Goal: Task Accomplishment & Management: Use online tool/utility

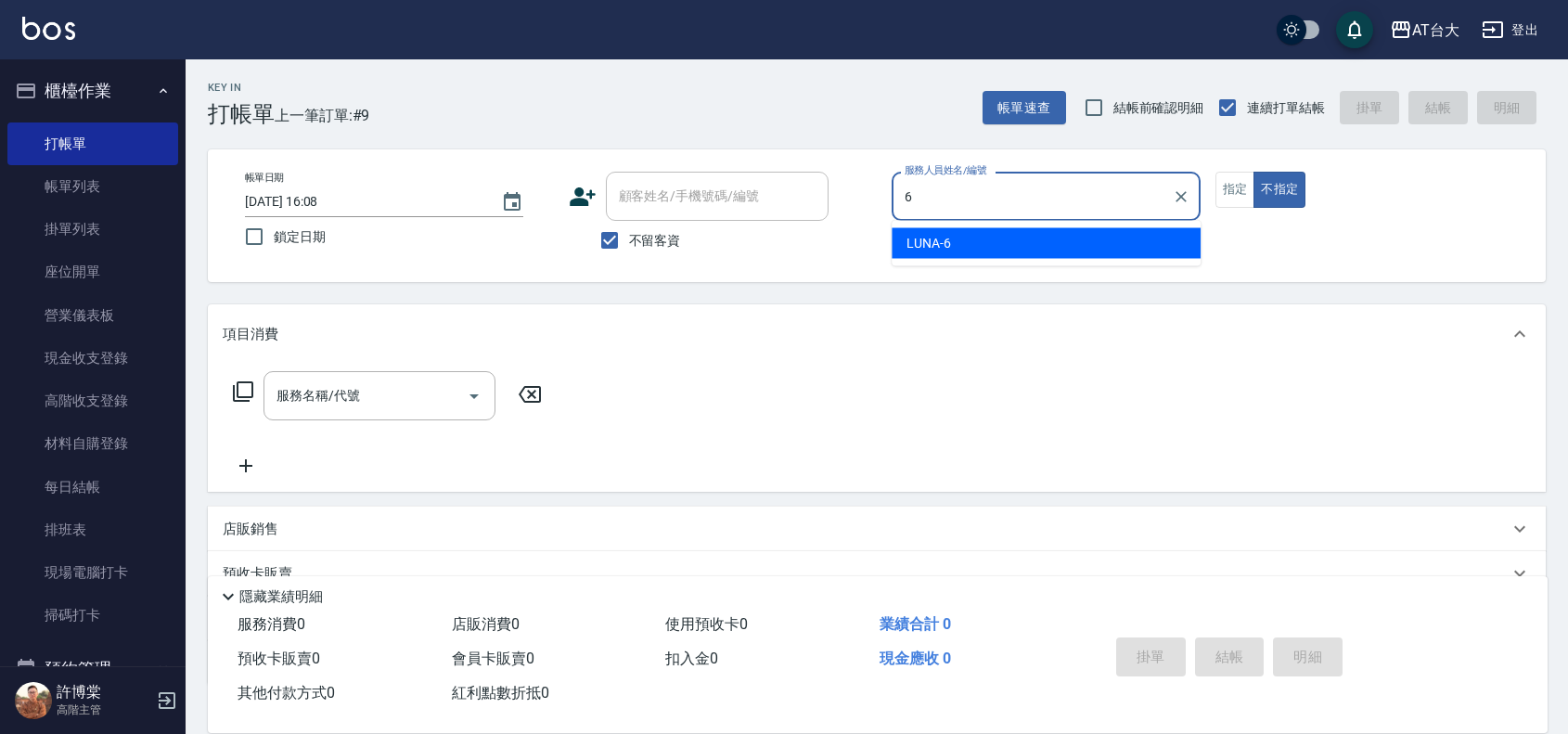
type input "LUNA-6"
type button "false"
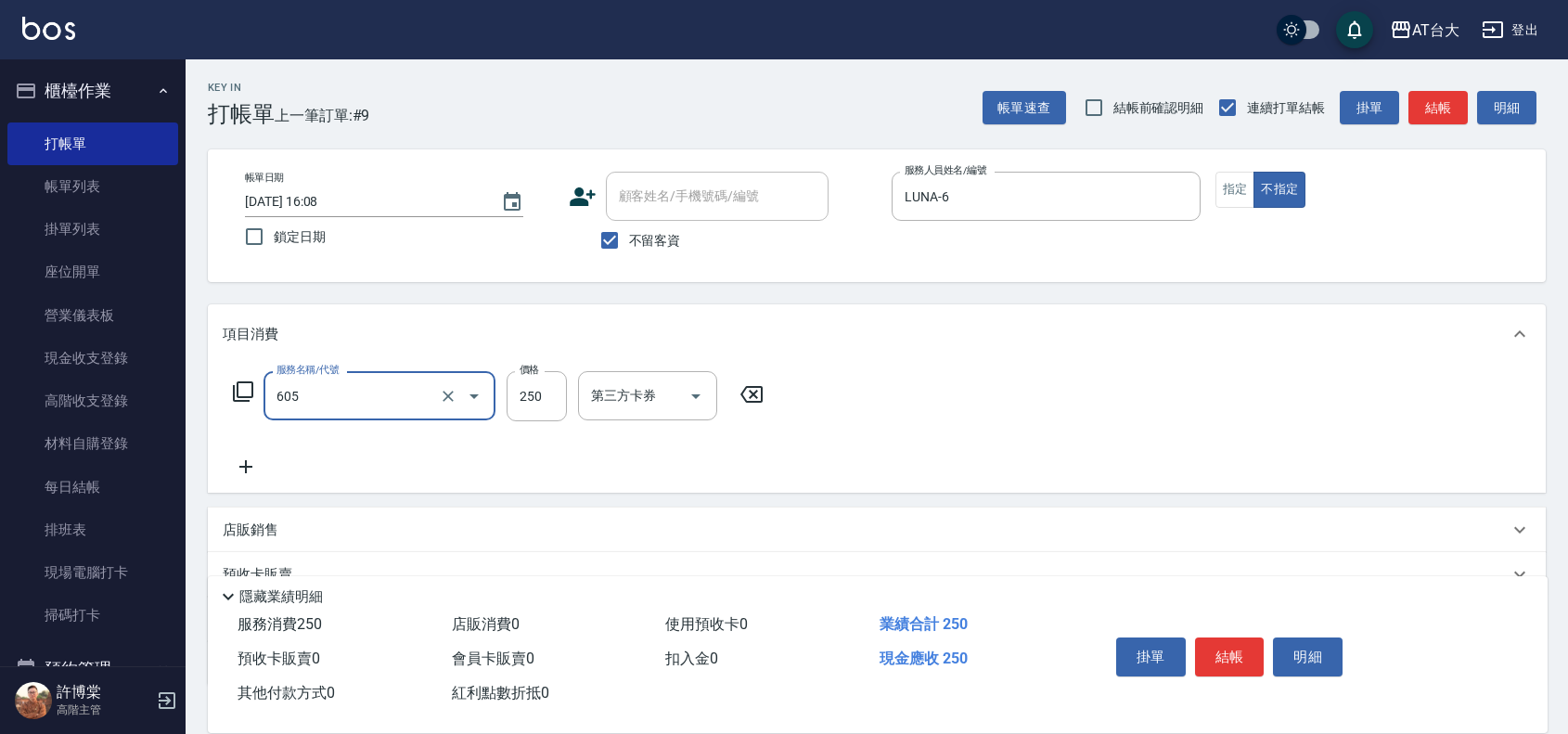
type input "洗髮 (女)(605)"
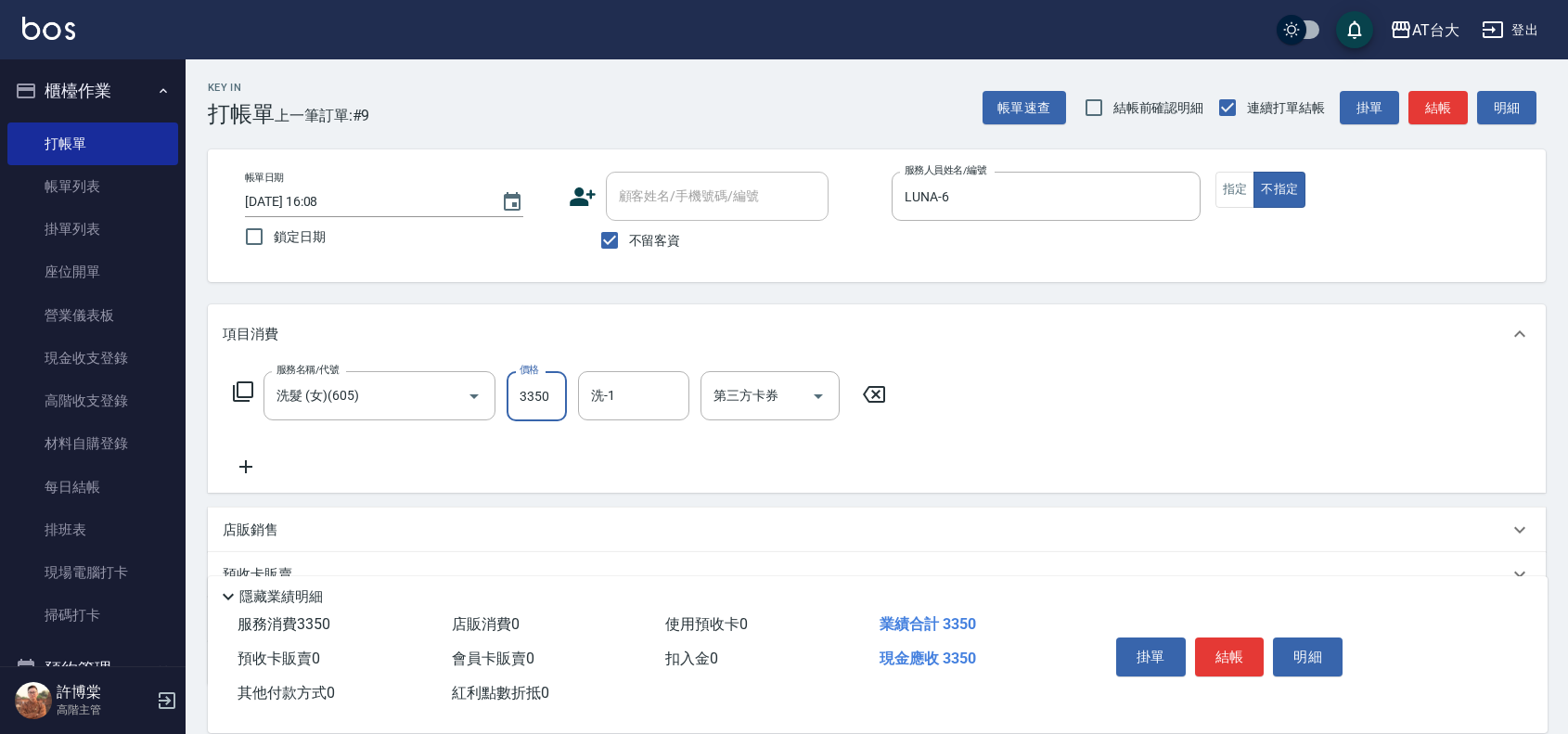
click at [540, 406] on input "3350" at bounding box center [536, 396] width 60 height 50
click at [525, 396] on input "3350" at bounding box center [536, 396] width 60 height 50
type input "350"
click at [1222, 651] on button "結帳" at bounding box center [1229, 657] width 69 height 39
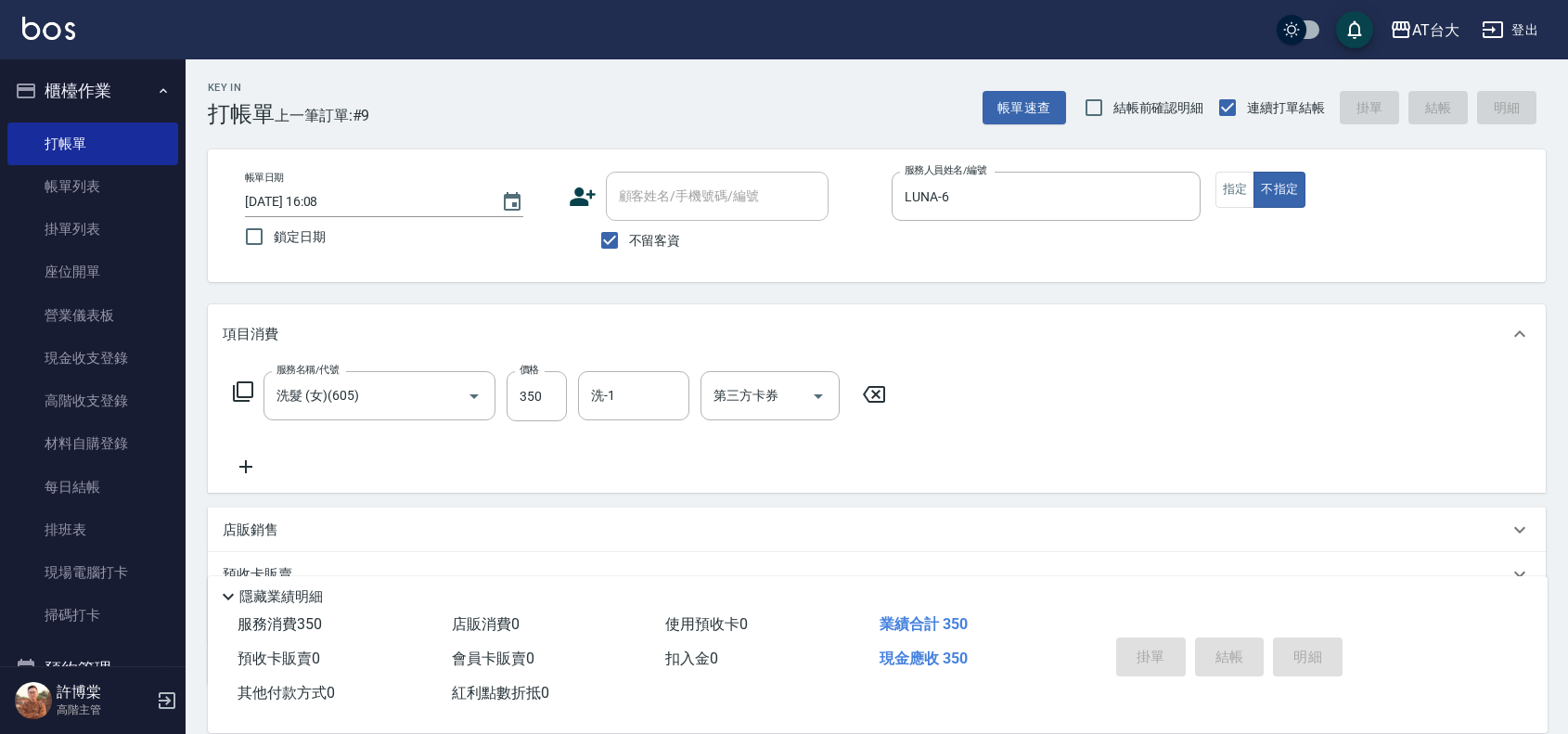
type input "[DATE] 17:44"
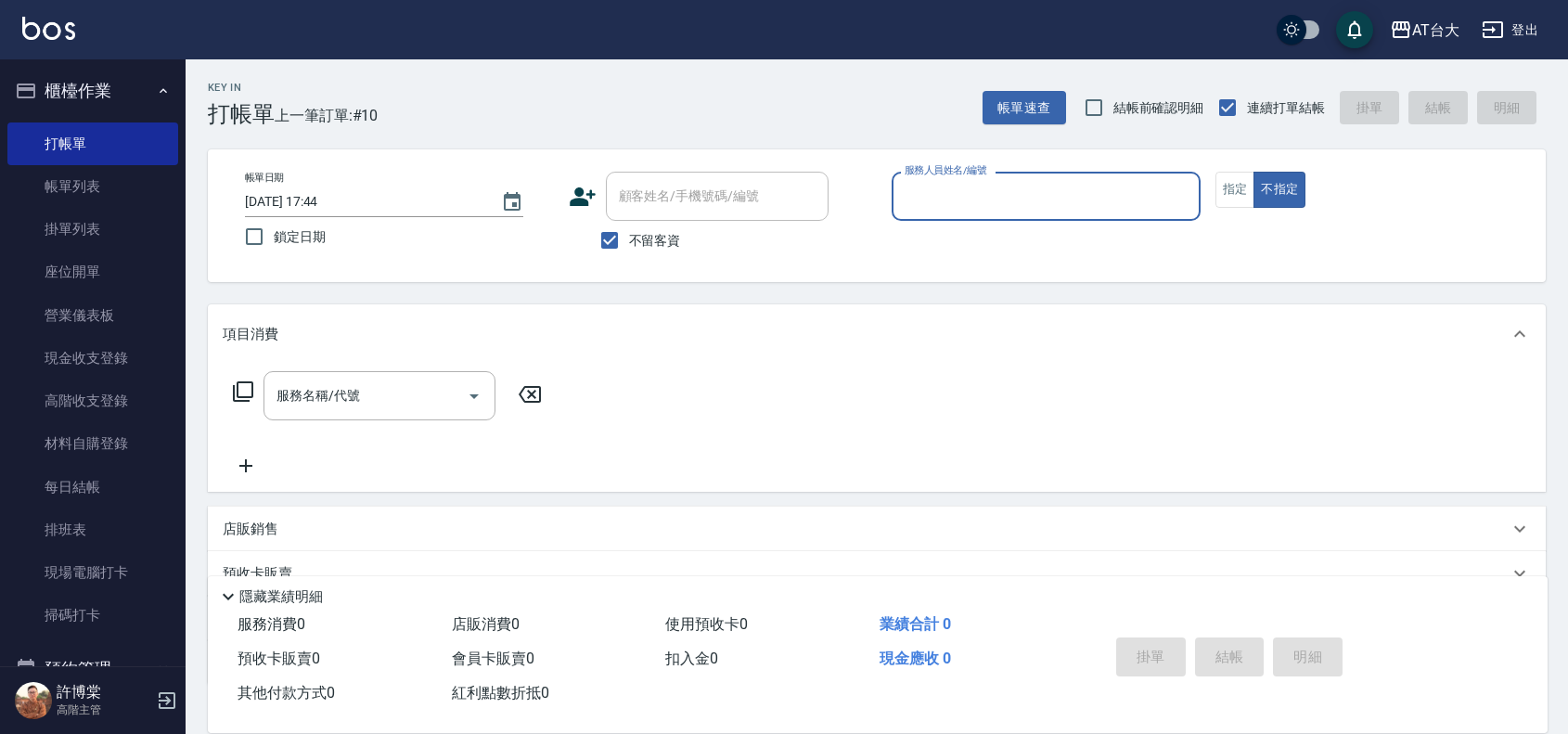
click at [963, 192] on input "服務人員姓名/編號" at bounding box center [1046, 196] width 292 height 33
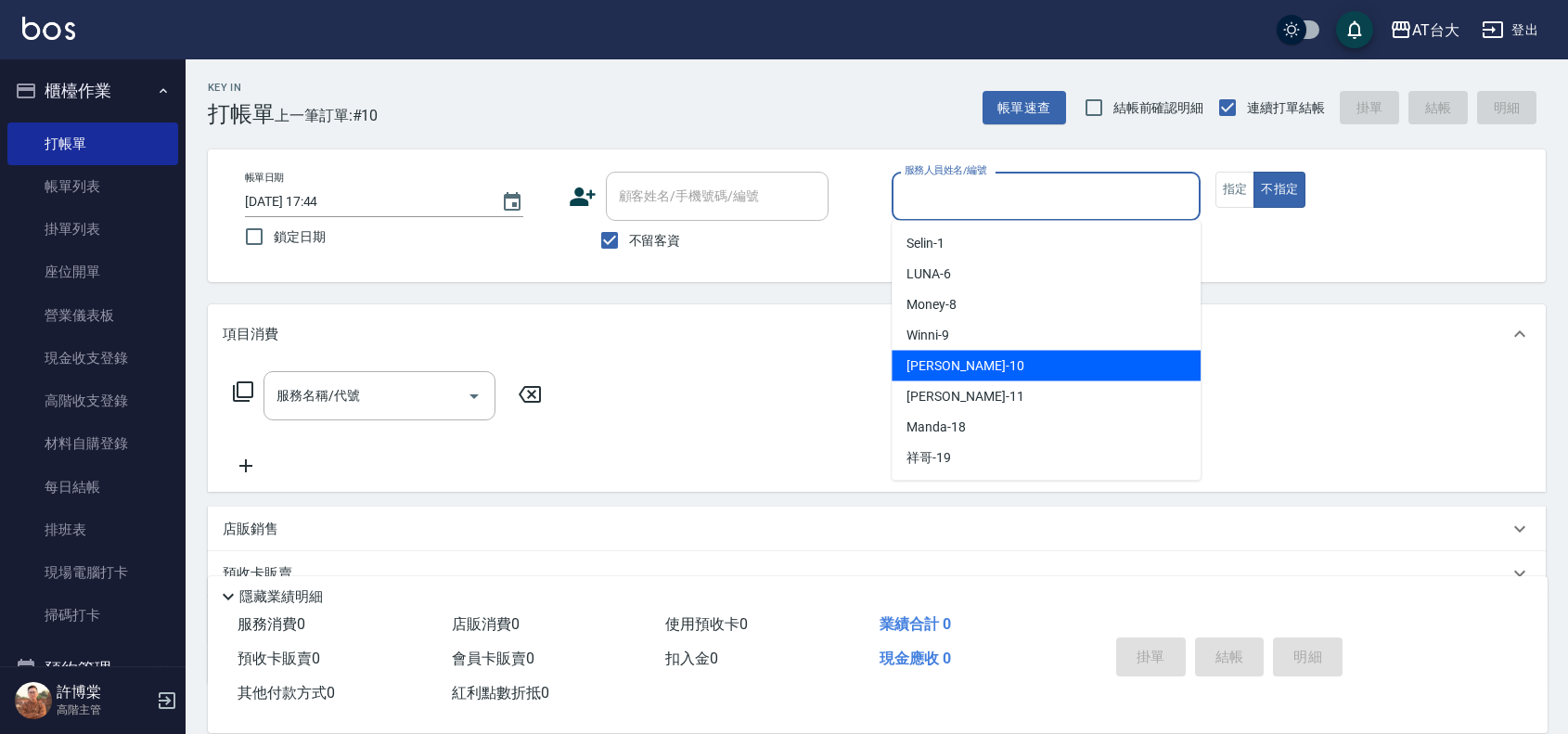
click at [949, 357] on span "JOJO -10" at bounding box center [965, 367] width 117 height 20
type input "JOJO-10"
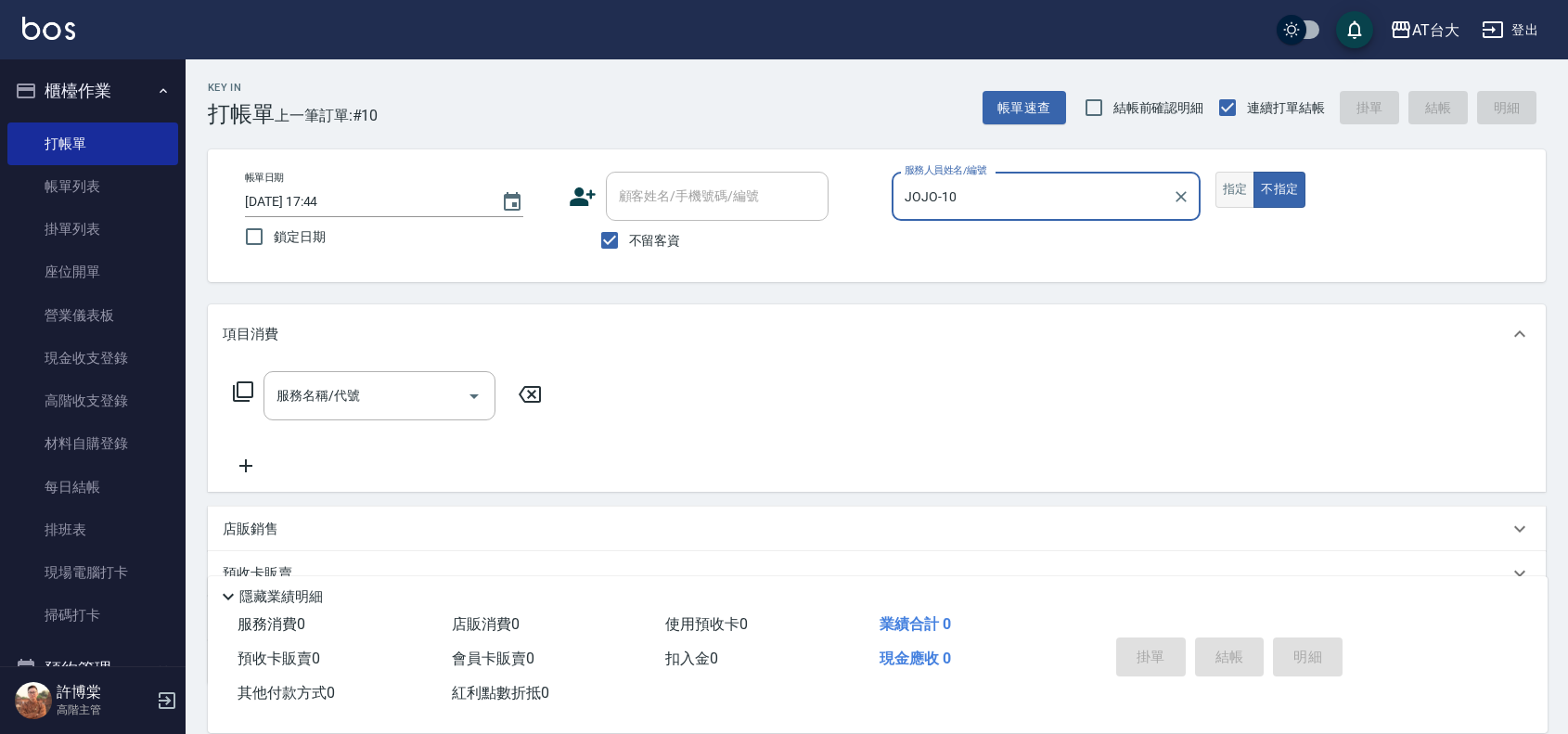
click at [1232, 206] on button "指定" at bounding box center [1235, 190] width 39 height 37
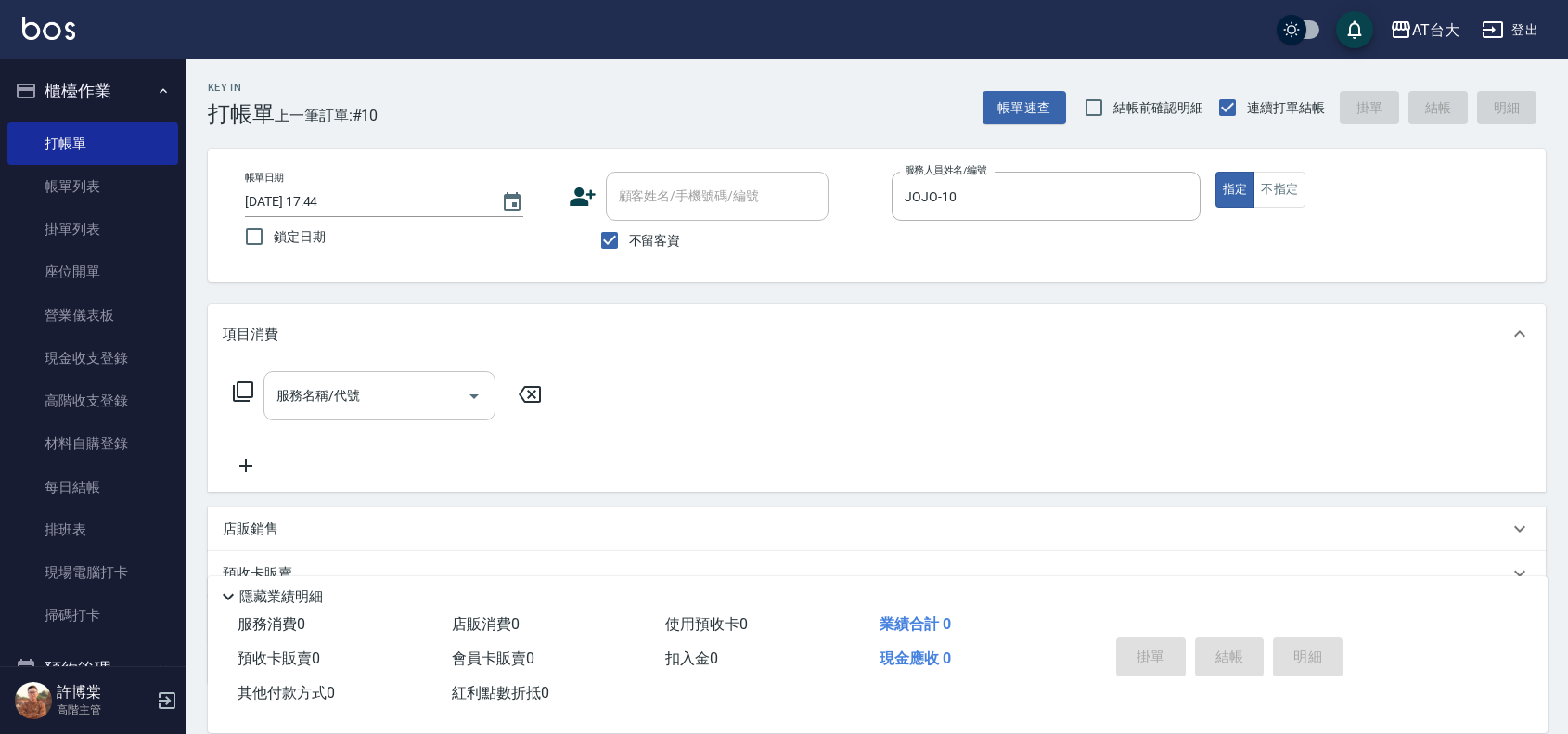
click at [400, 411] on input "服務名稱/代號" at bounding box center [365, 395] width 188 height 33
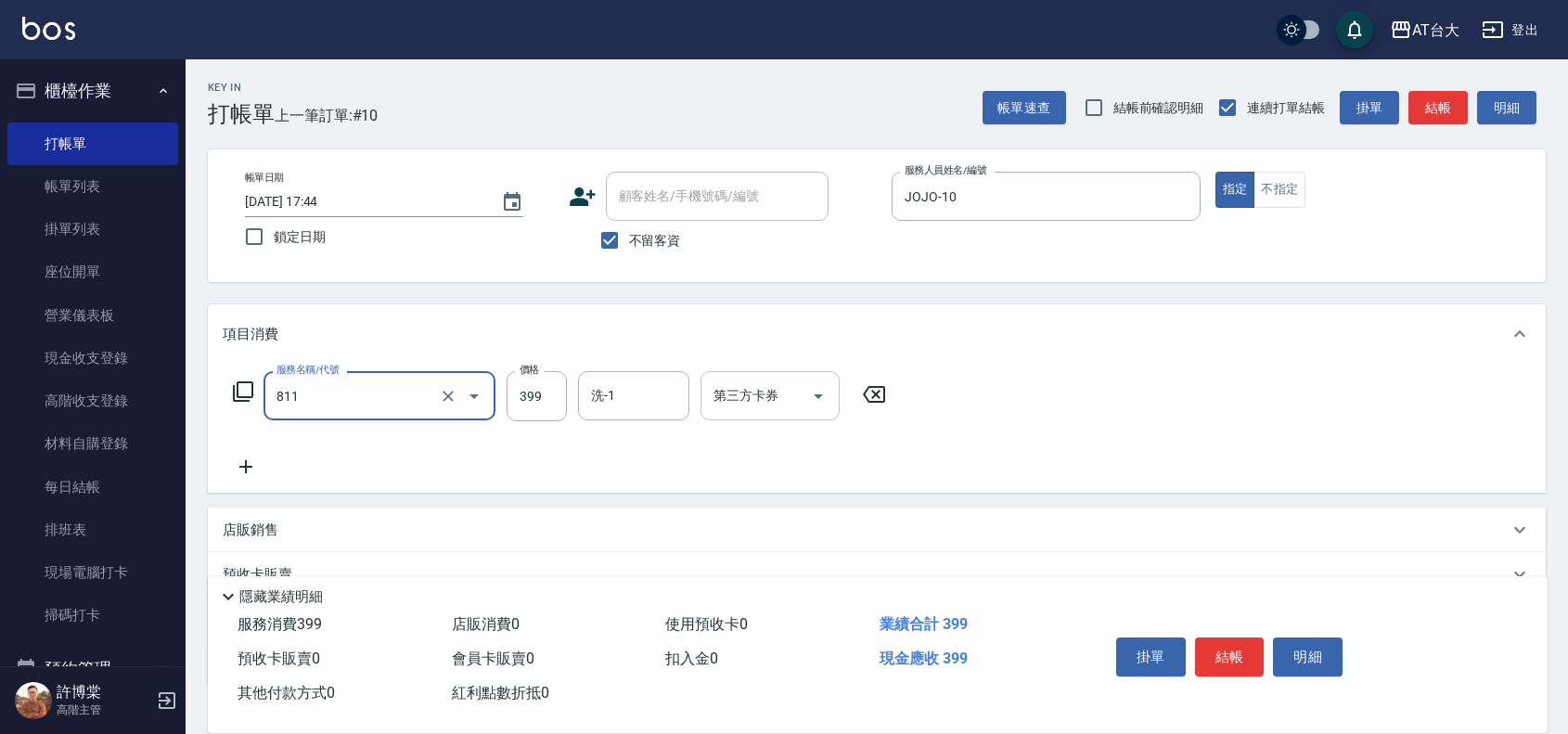
type input "洗+剪(811)"
click at [779, 404] on input "第三方卡券" at bounding box center [756, 395] width 95 height 33
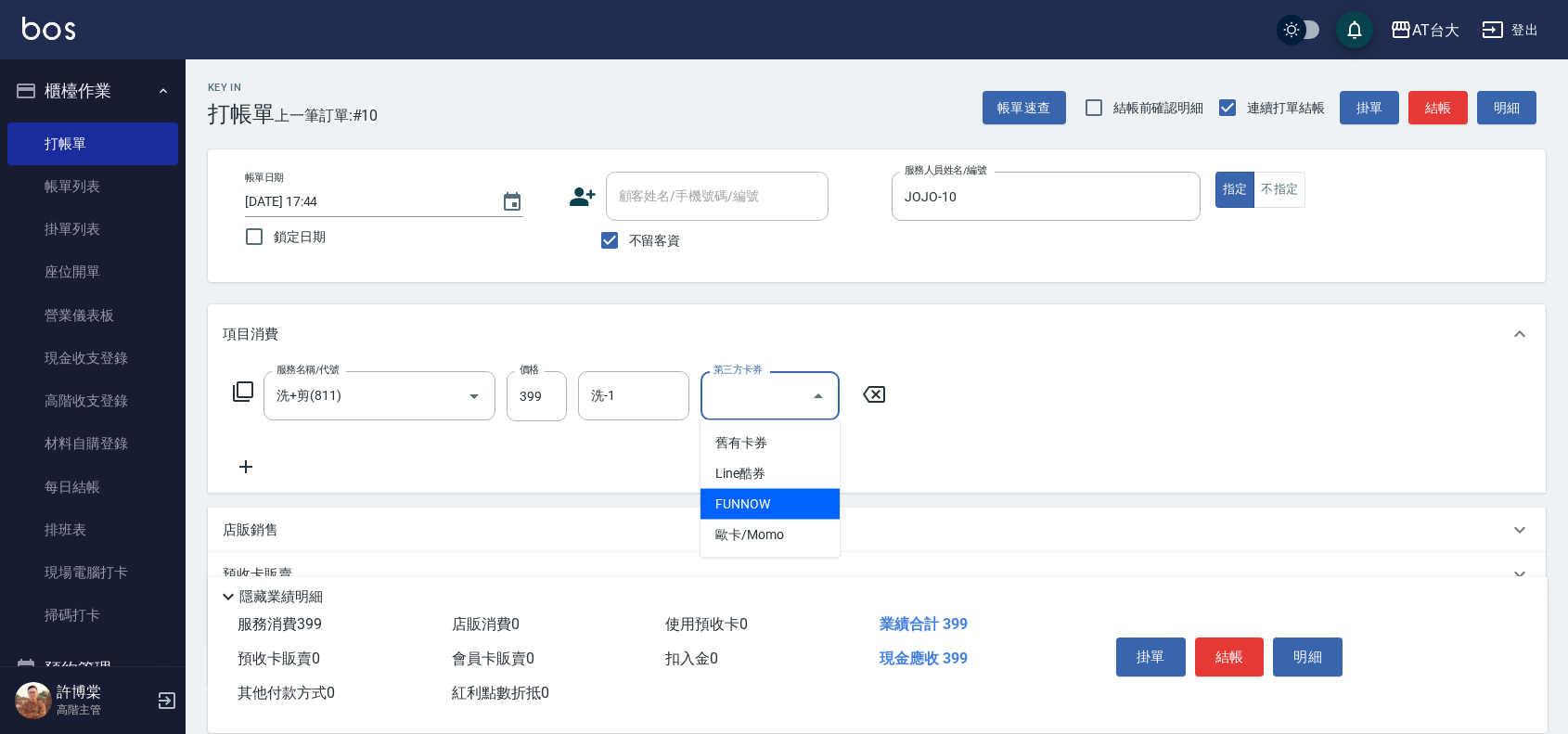
click at [752, 507] on span "FUNNOW" at bounding box center [769, 504] width 139 height 31
type input "FUNNOW"
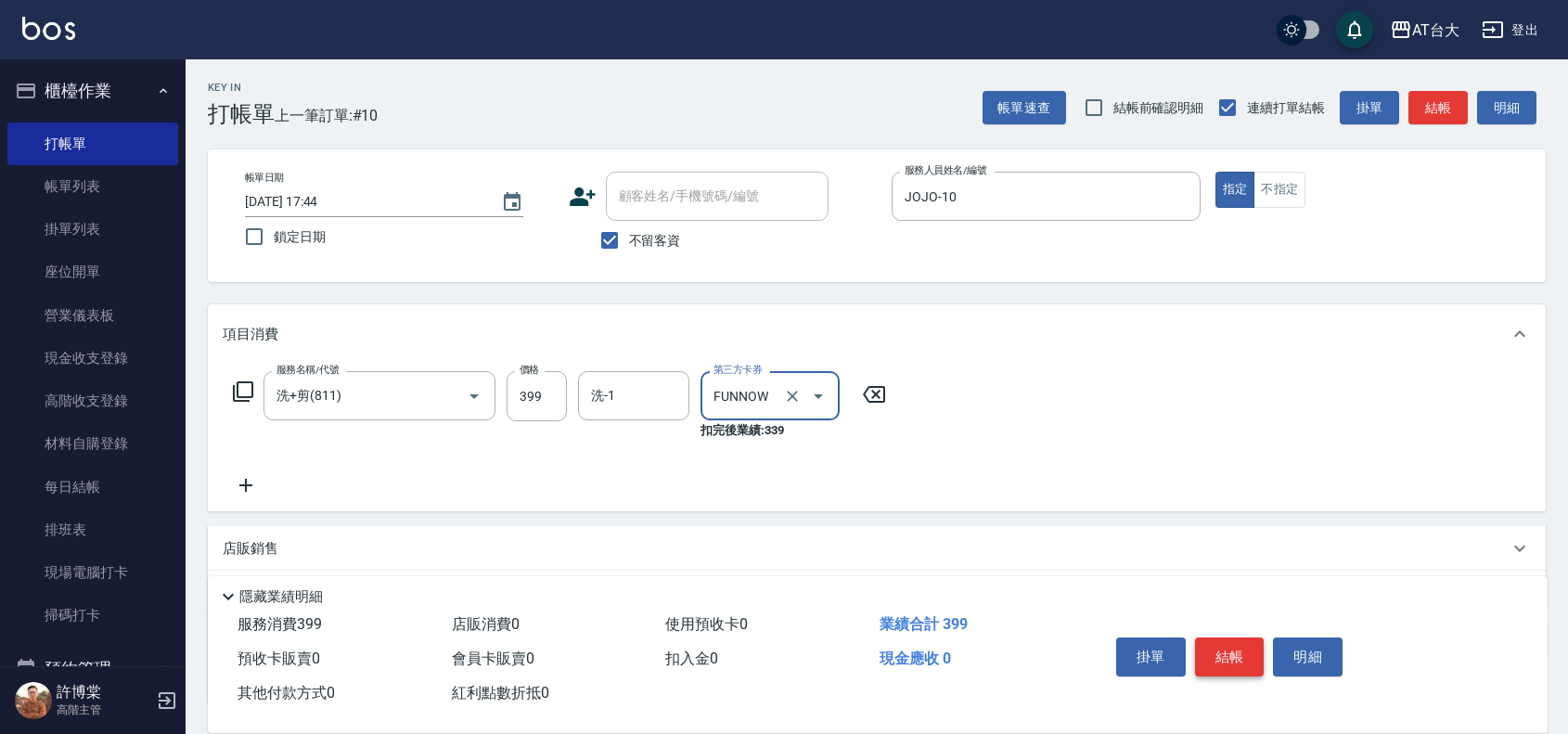
click at [1206, 643] on button "結帳" at bounding box center [1229, 657] width 69 height 39
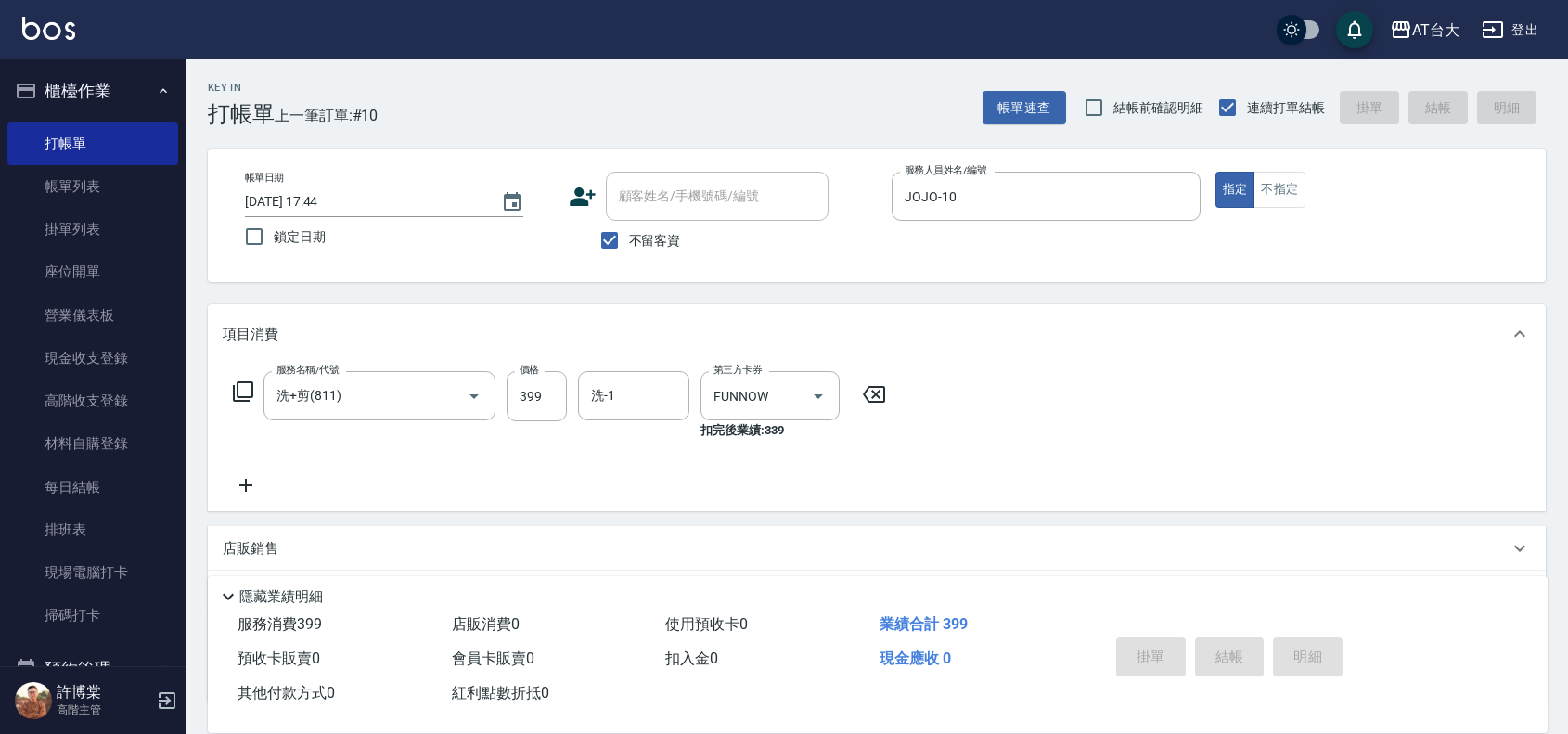
type input "[DATE] 18:14"
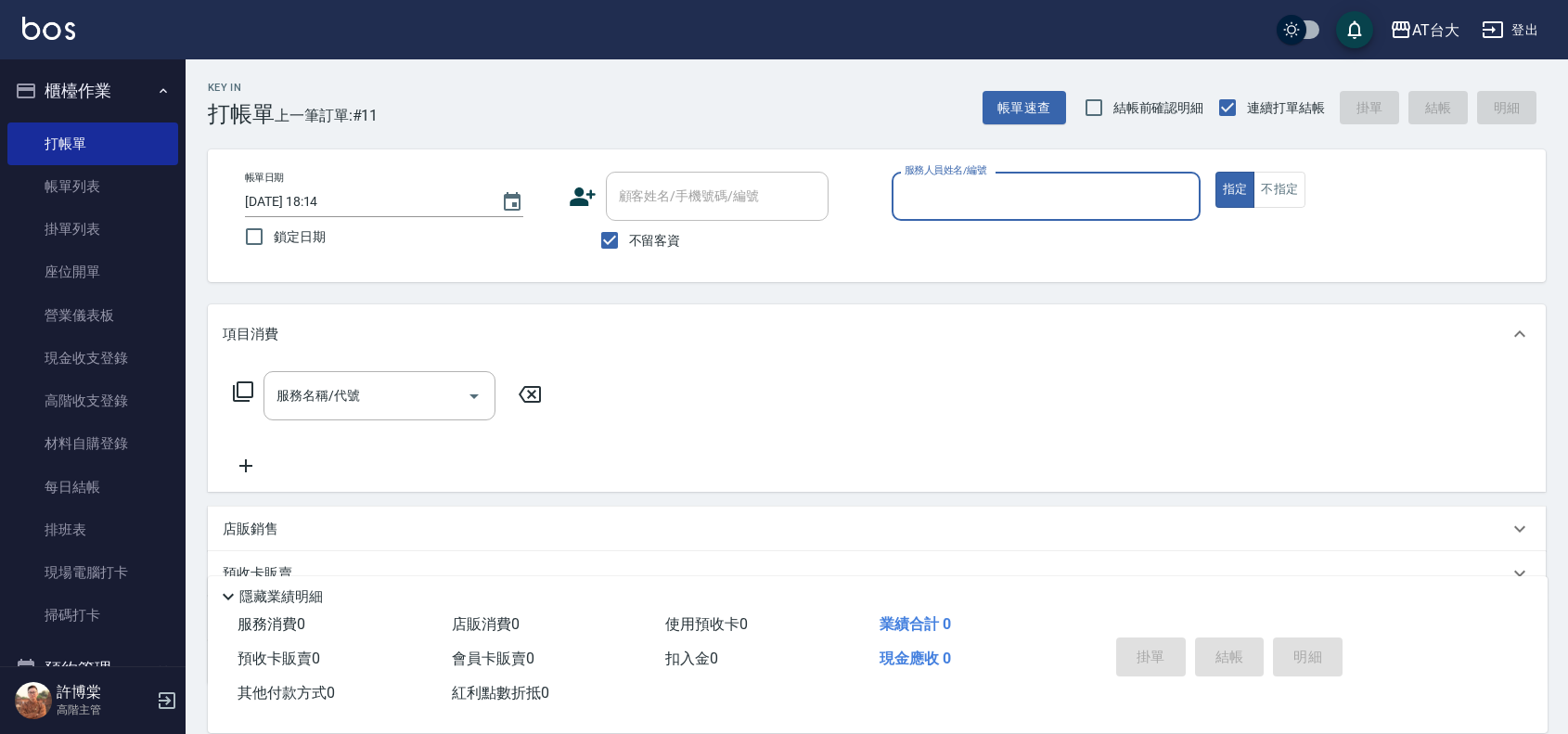
click at [1008, 188] on input "服務人員姓名/編號" at bounding box center [1046, 196] width 292 height 33
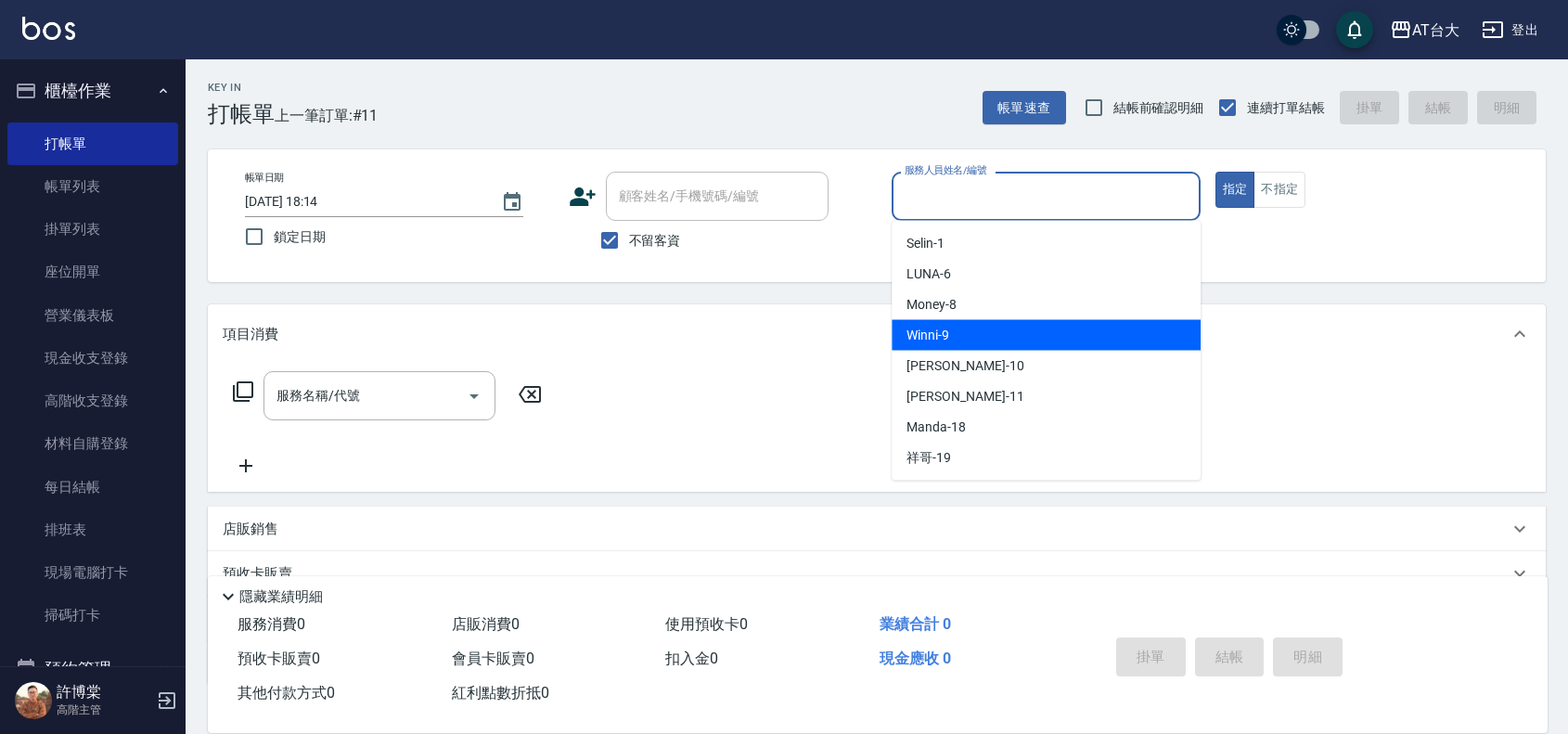
click at [1005, 322] on div "Winni -9" at bounding box center [1046, 335] width 309 height 31
type input "Winni-9"
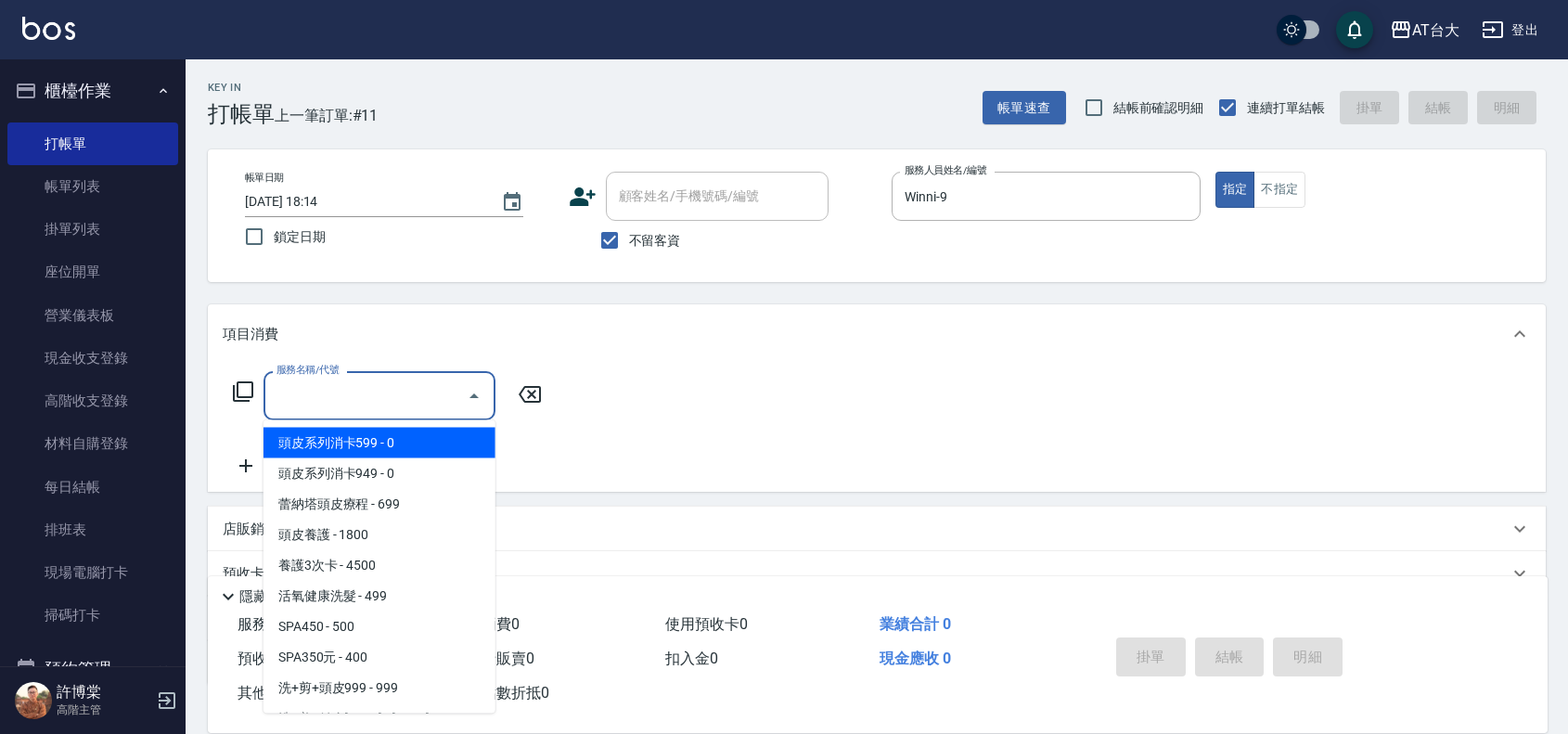
drag, startPoint x: 391, startPoint y: 380, endPoint x: 404, endPoint y: 382, distance: 13.2
click at [396, 382] on input "服務名稱/代號" at bounding box center [365, 395] width 188 height 33
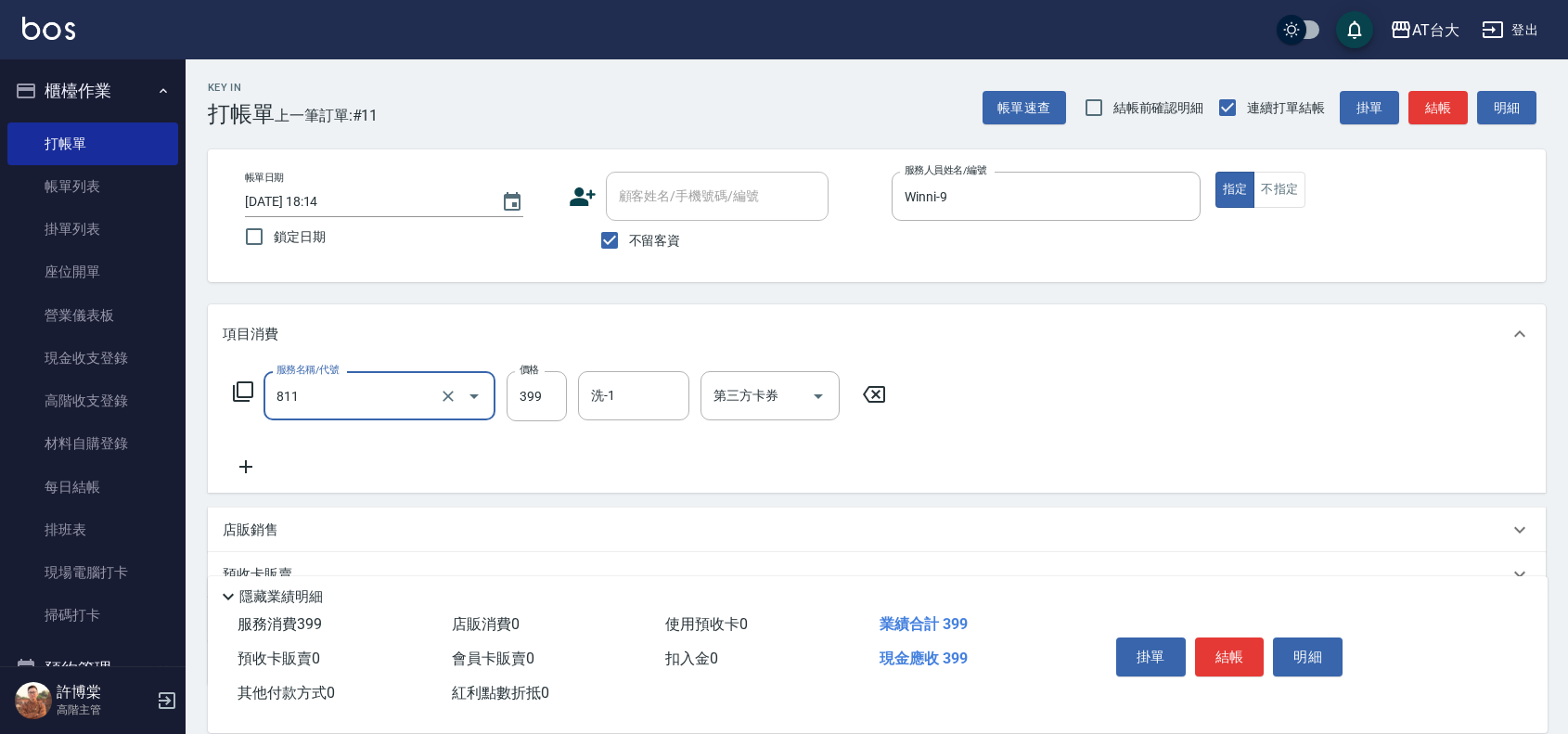
type input "洗+剪(811)"
type input "450"
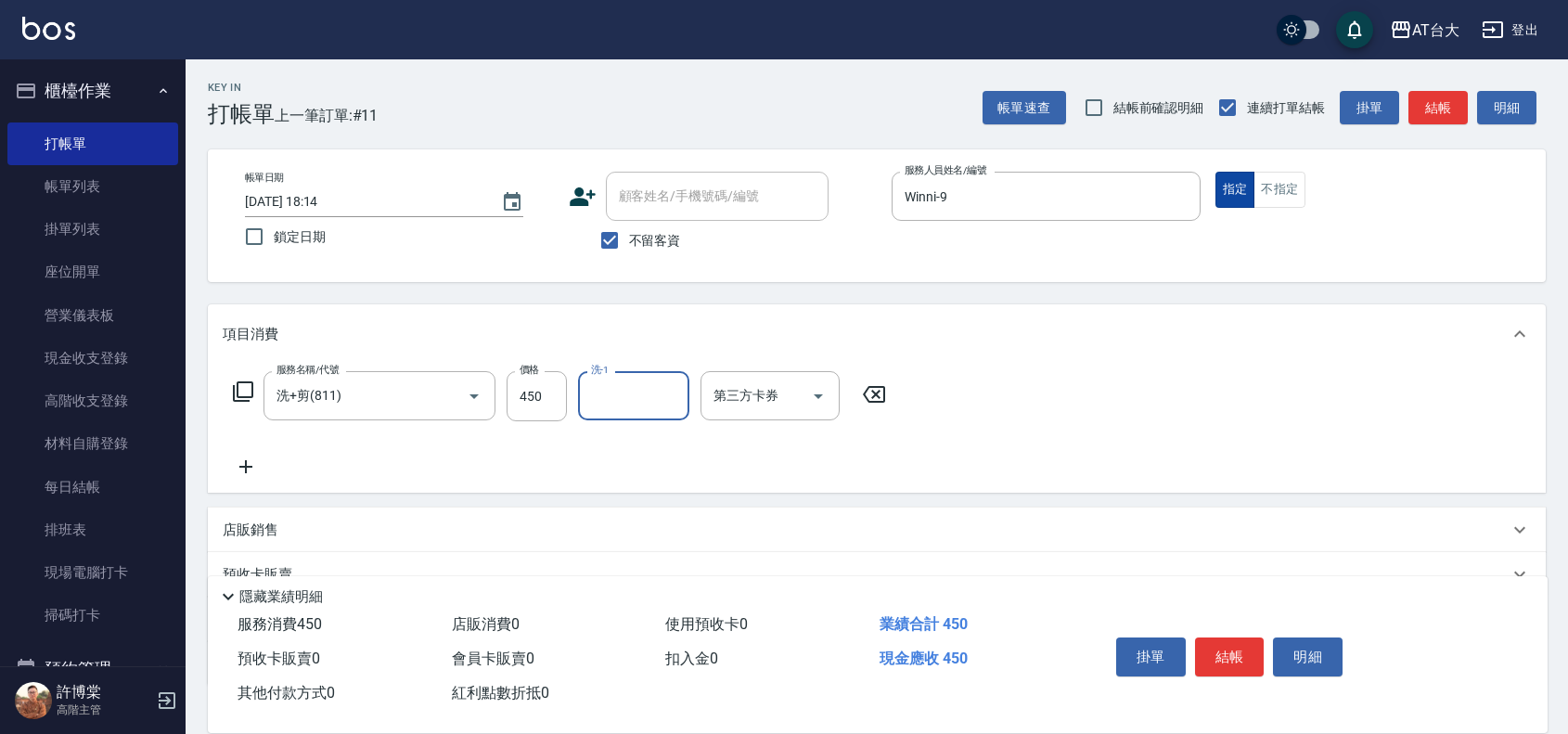
click at [1240, 191] on button "指定" at bounding box center [1235, 190] width 39 height 37
click at [1216, 638] on button "結帳" at bounding box center [1229, 657] width 69 height 39
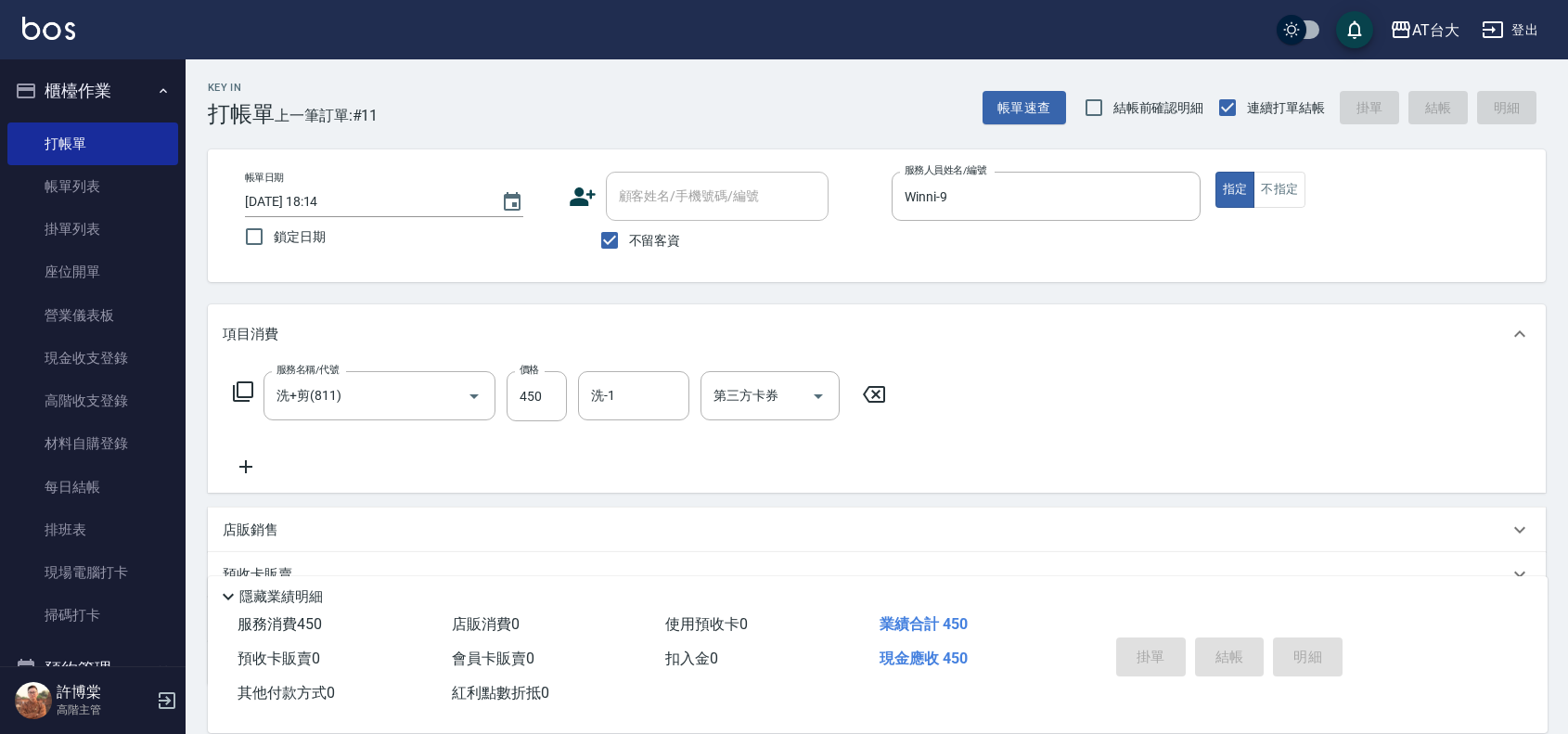
type input "[DATE] 18:40"
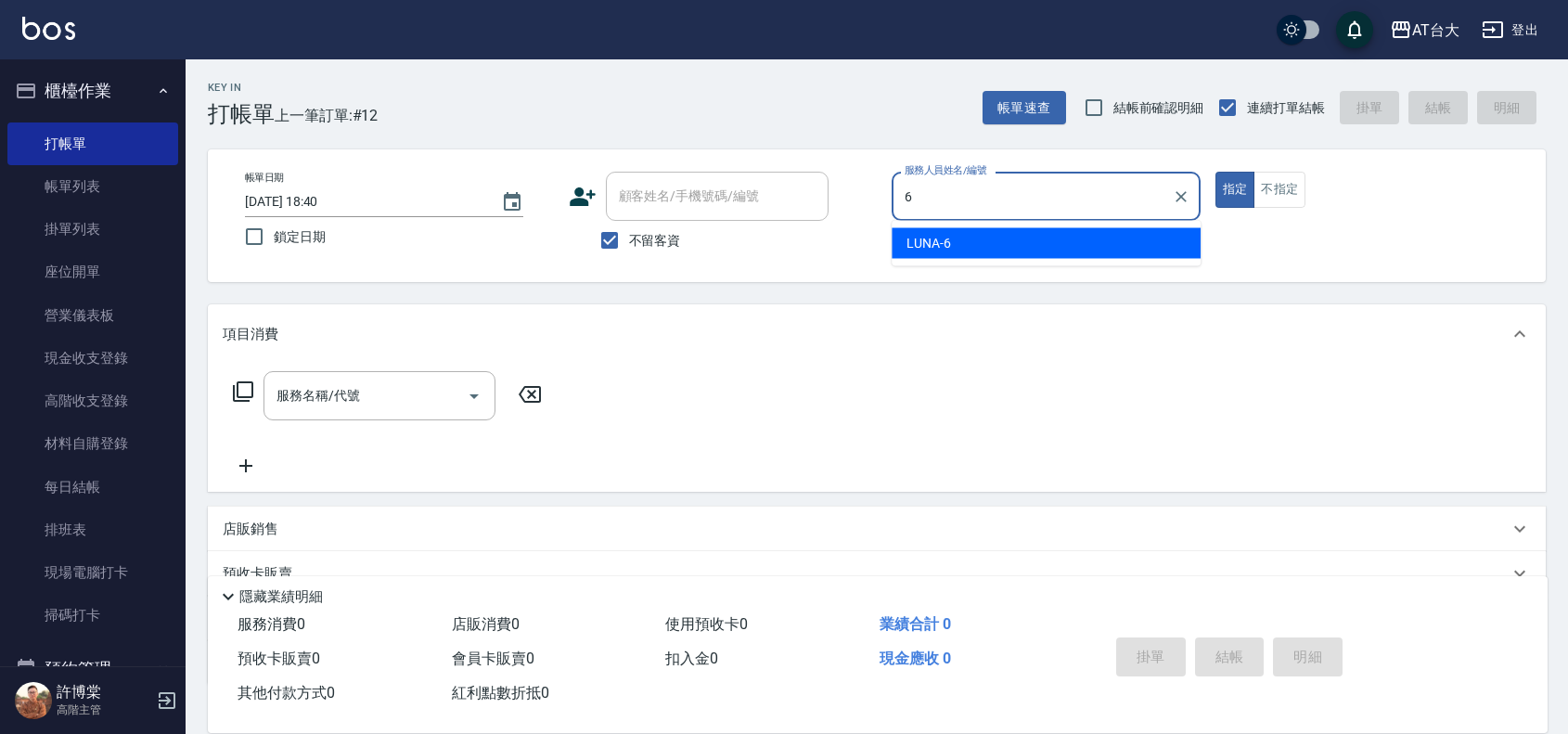
type input "LUNA-6"
type button "true"
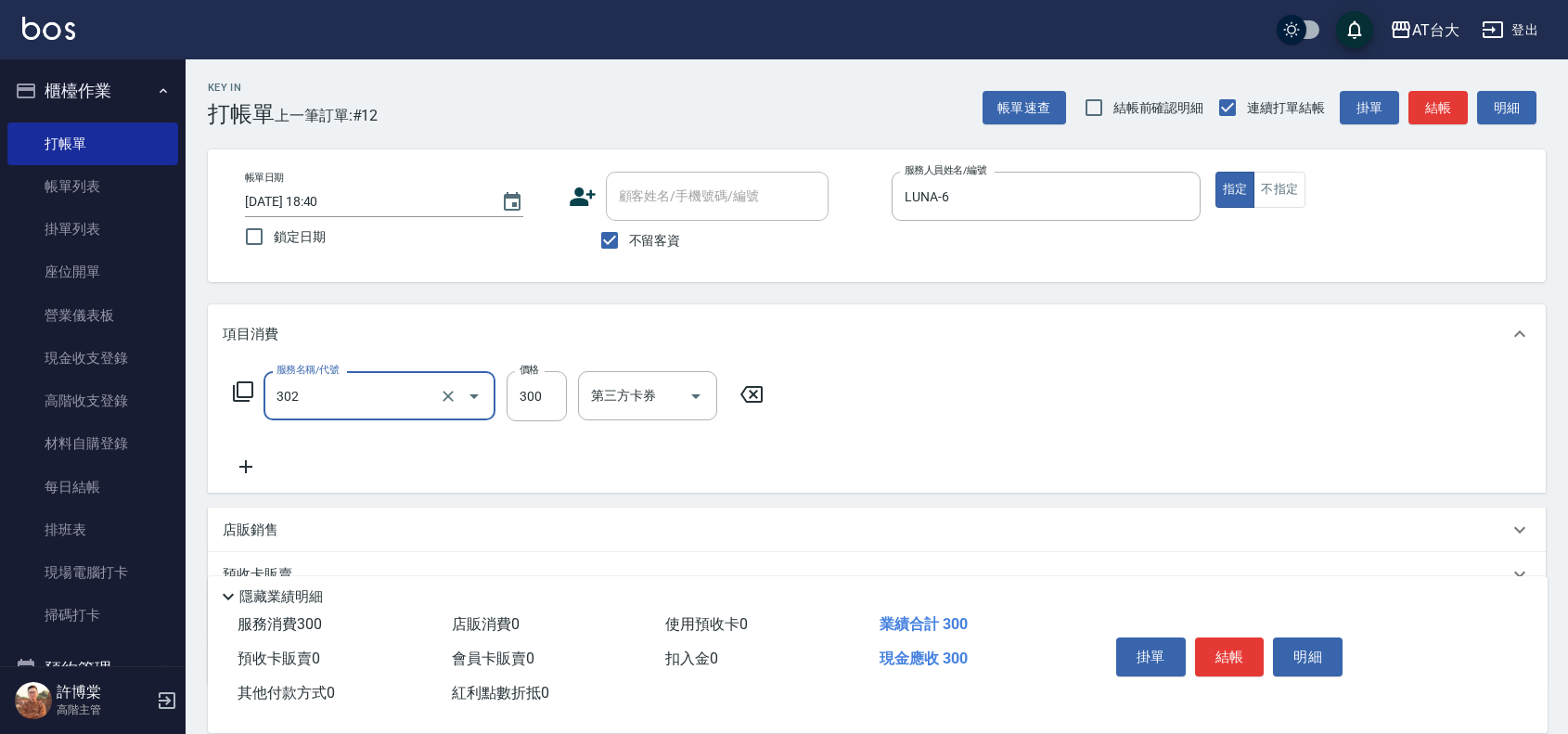
type input "剪髮(302)"
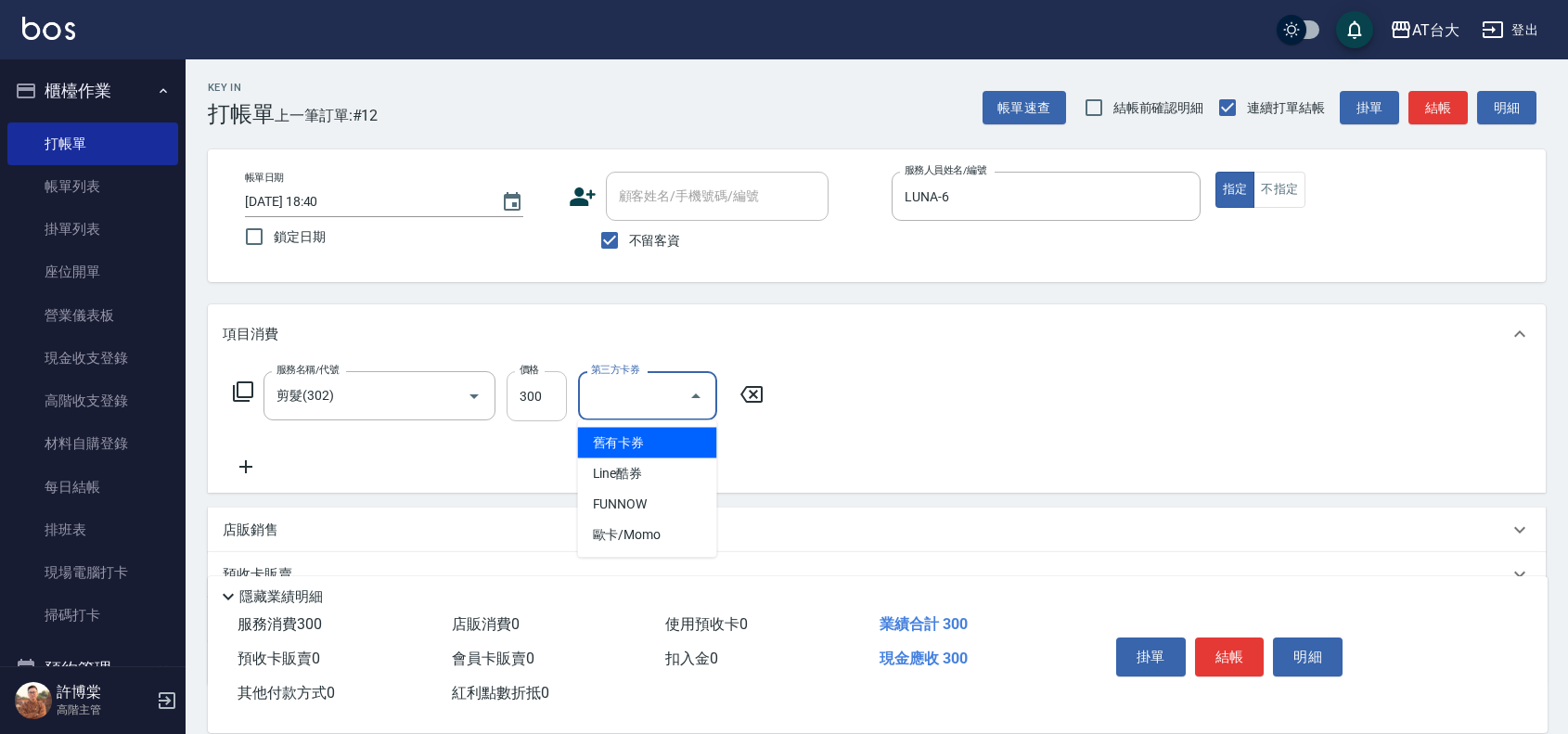
drag, startPoint x: 533, startPoint y: 397, endPoint x: 561, endPoint y: 416, distance: 33.8
click at [533, 397] on input "300" at bounding box center [536, 396] width 60 height 50
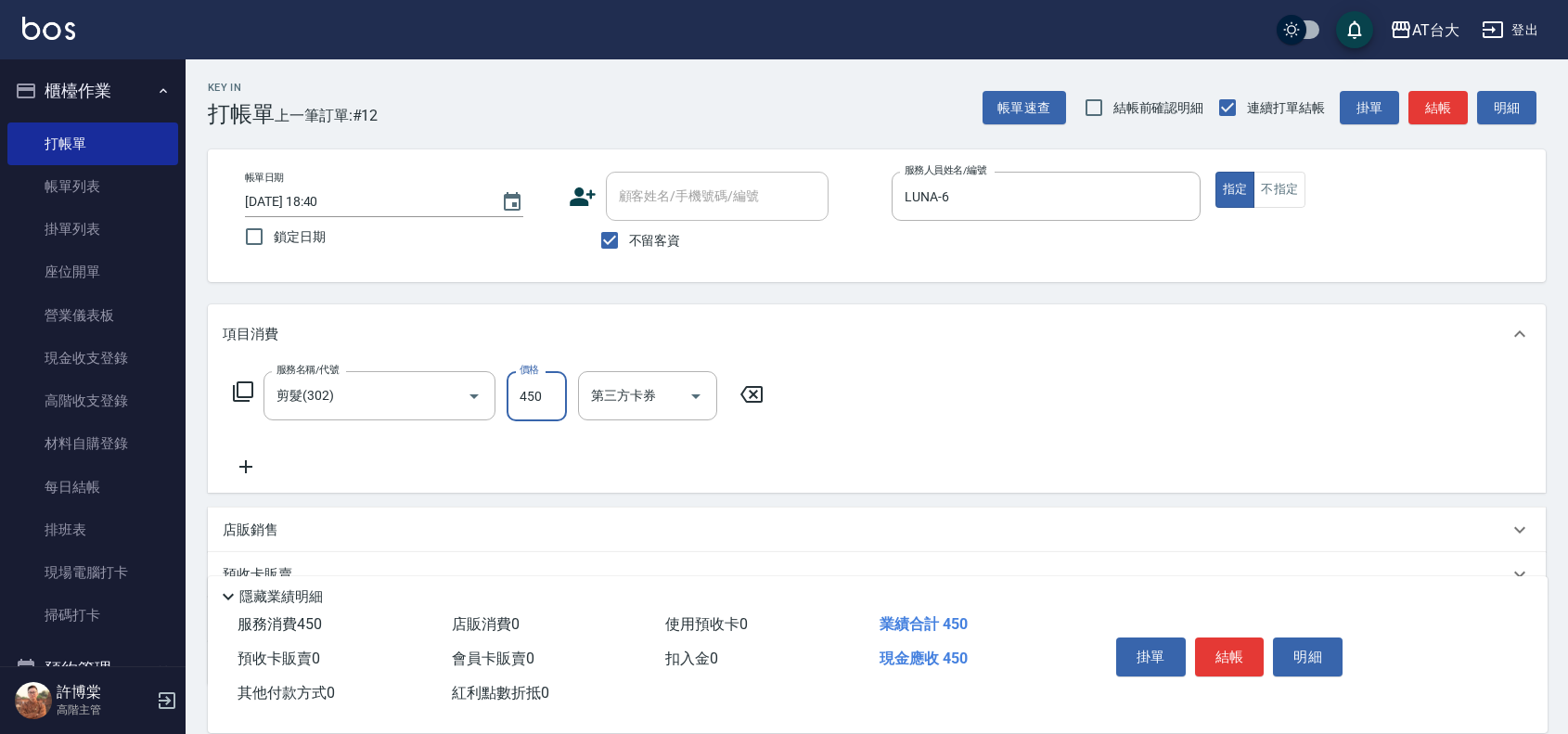
type input "450"
click at [1236, 667] on button "結帳" at bounding box center [1229, 657] width 69 height 39
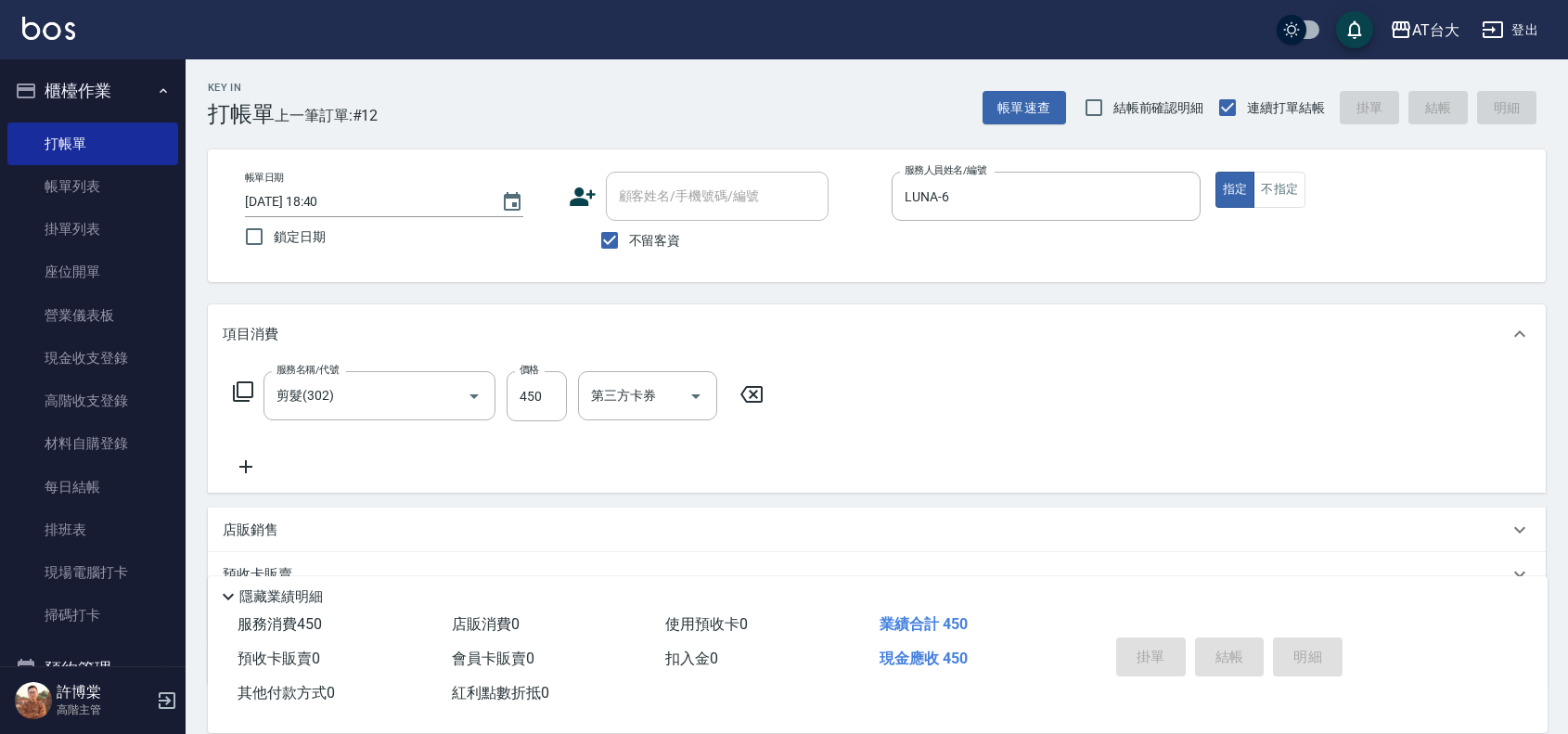
type input "[DATE] 18:54"
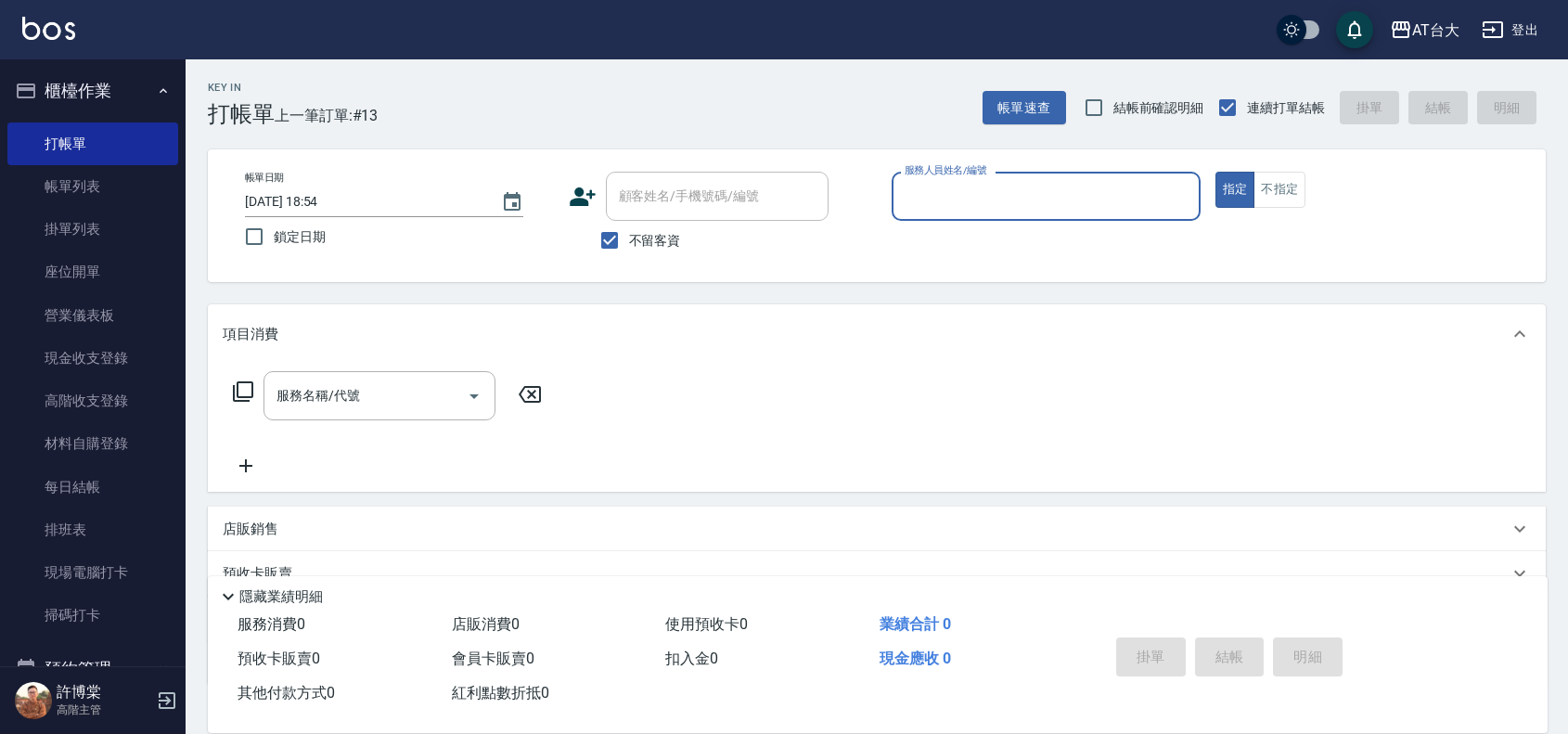
click at [1037, 186] on input "服務人員姓名/編號" at bounding box center [1046, 196] width 292 height 33
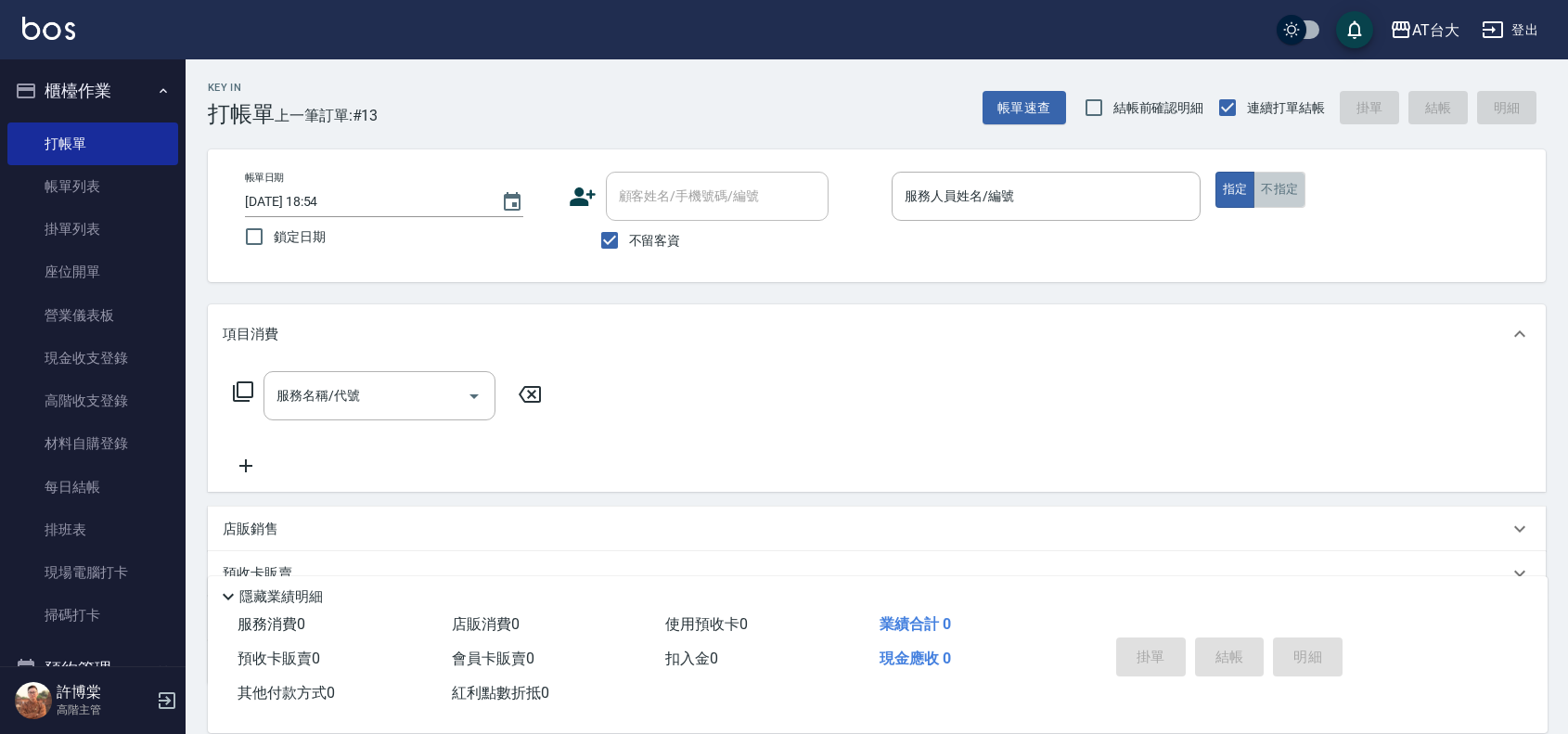
click at [1273, 184] on button "不指定" at bounding box center [1279, 190] width 52 height 37
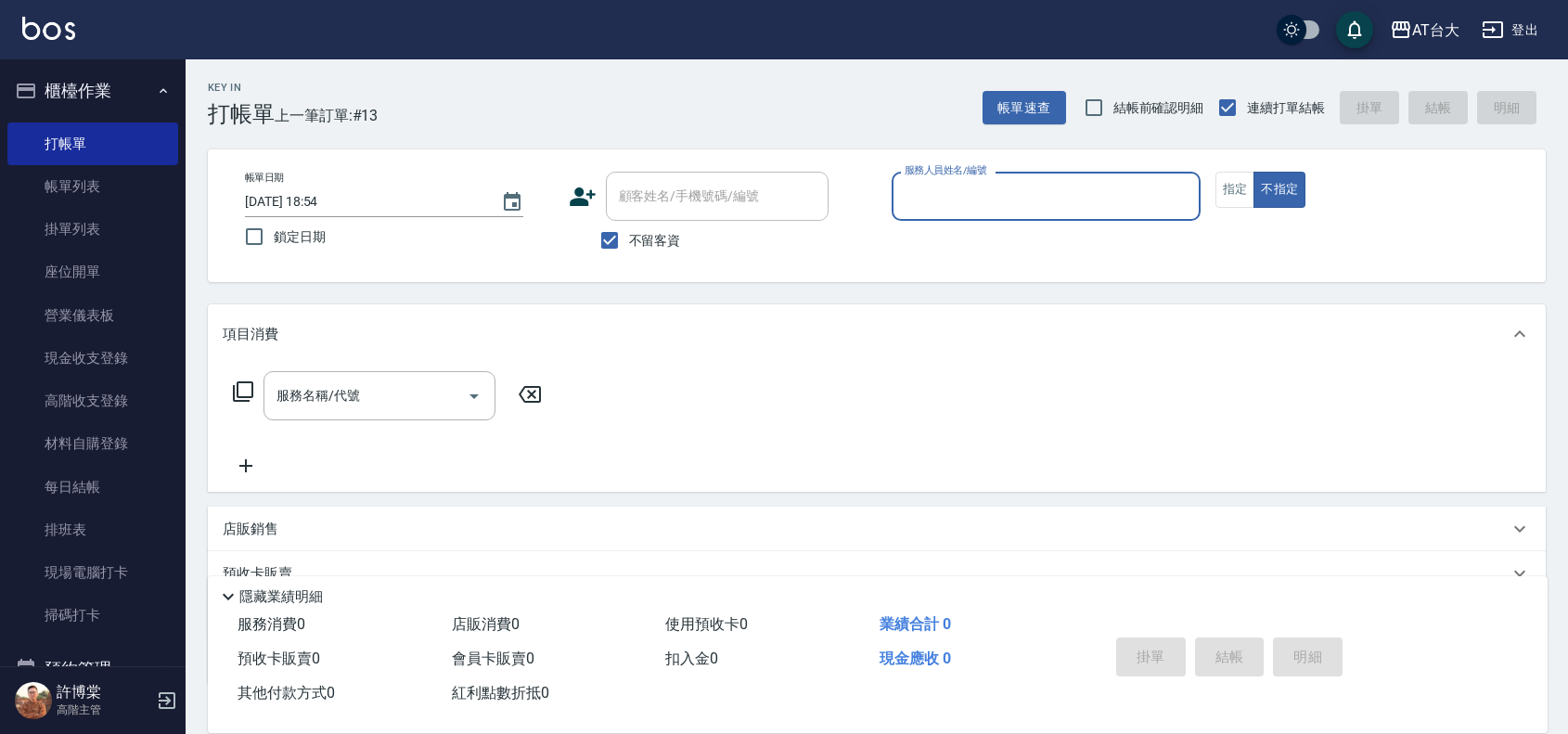
click at [1044, 204] on input "服務人員姓名/編號" at bounding box center [1046, 196] width 292 height 33
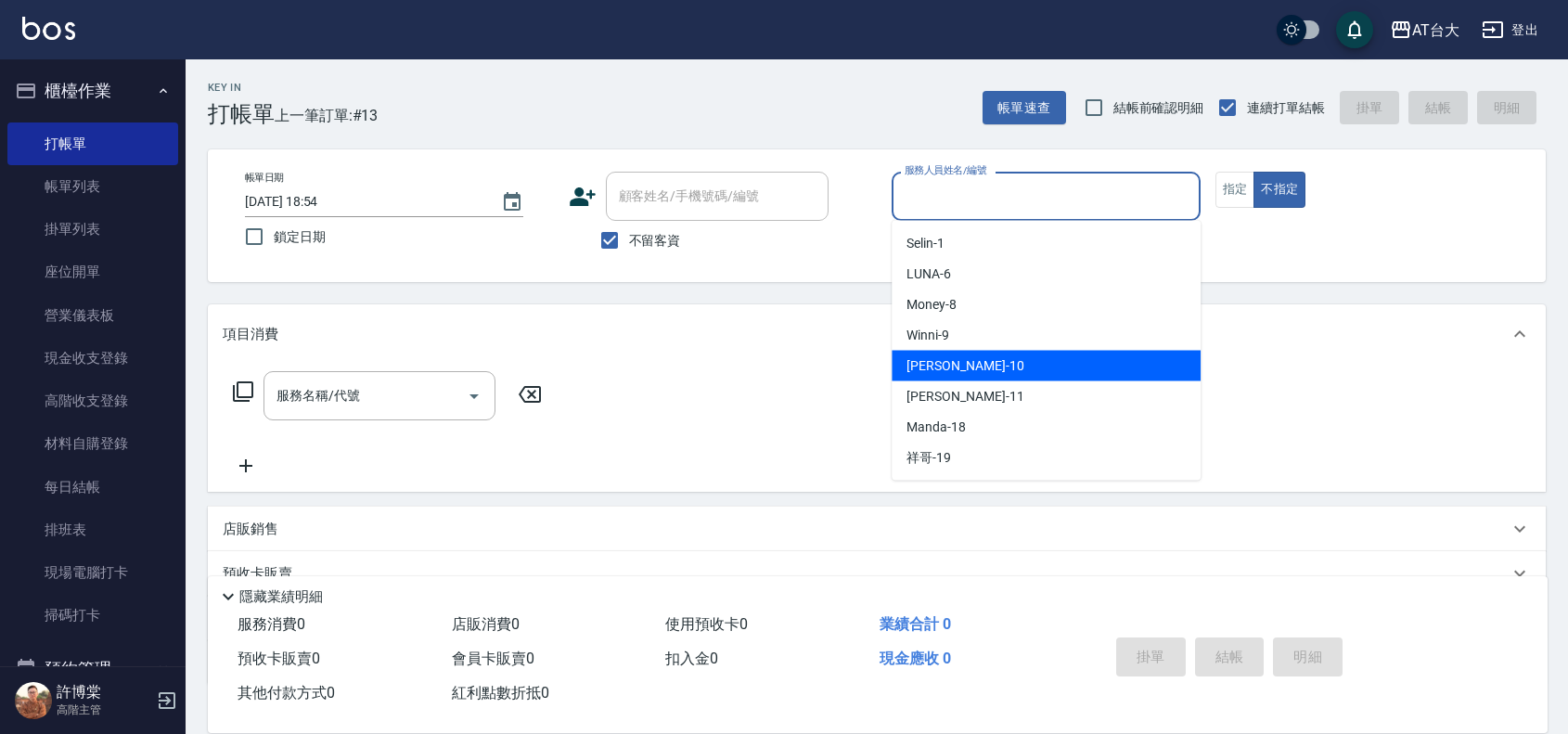
click at [972, 358] on div "JOJO -10" at bounding box center [1046, 366] width 309 height 31
type input "JOJO-10"
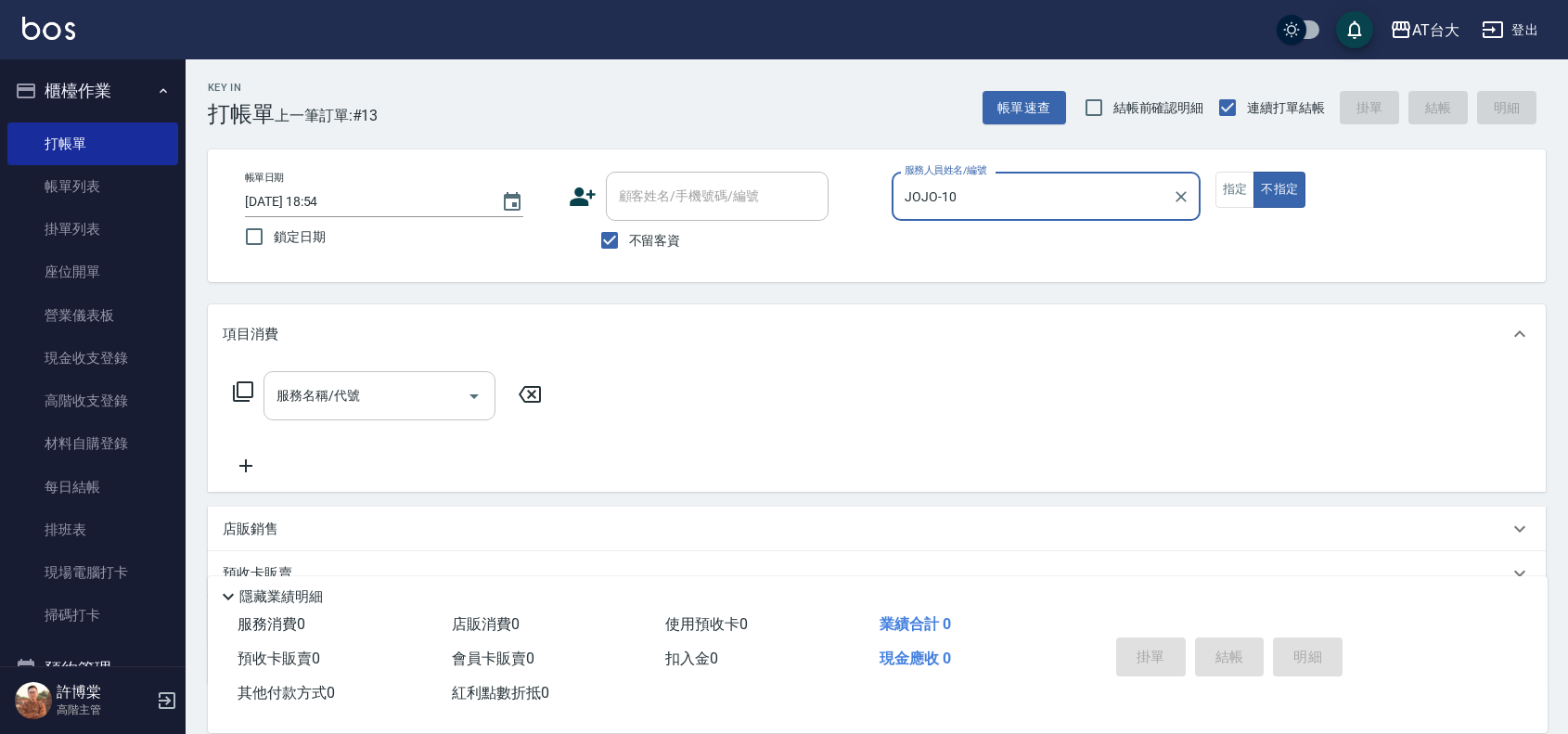
click at [382, 408] on input "服務名稱/代號" at bounding box center [365, 395] width 188 height 33
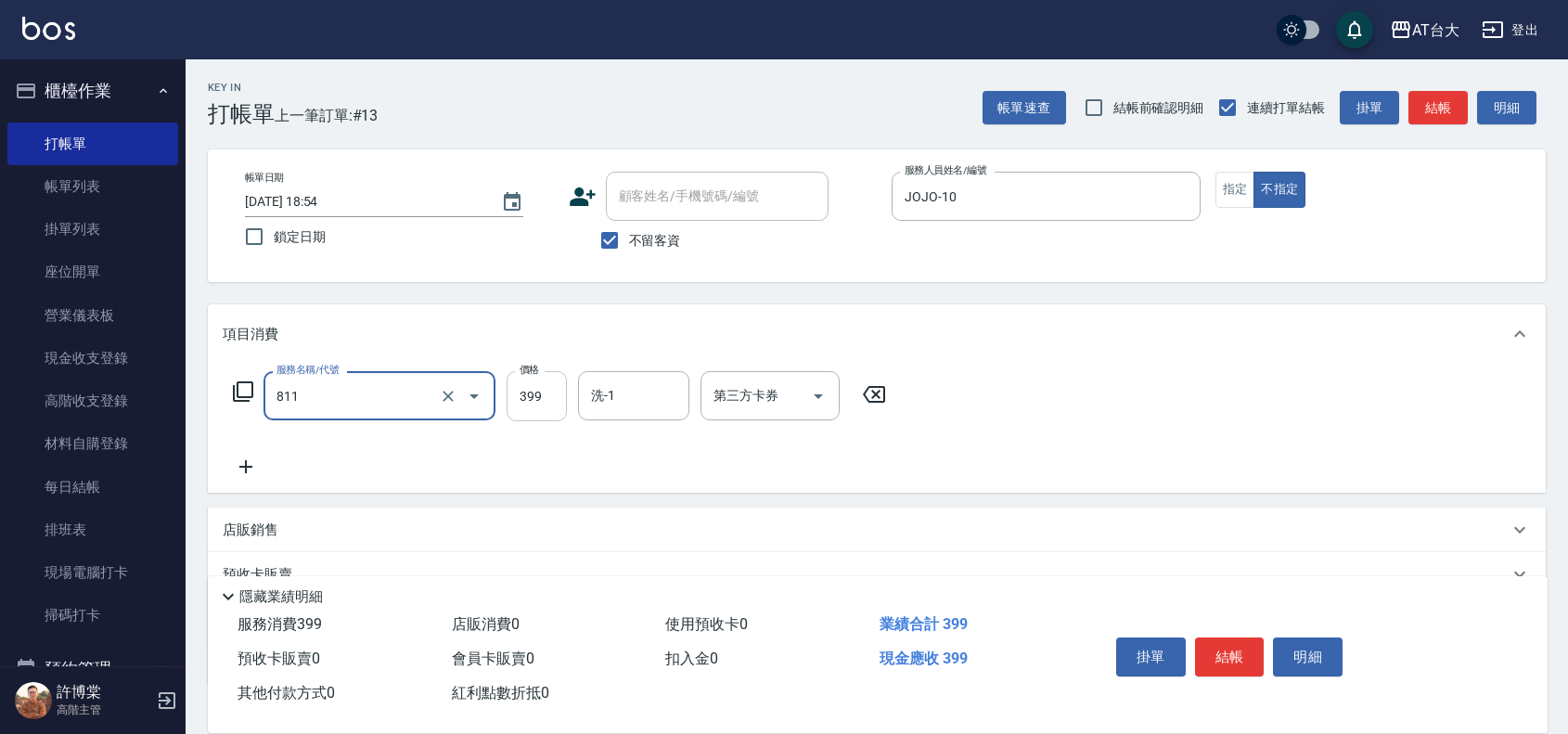
type input "洗+剪(811)"
click at [545, 386] on input "399" at bounding box center [536, 396] width 60 height 50
type input "450"
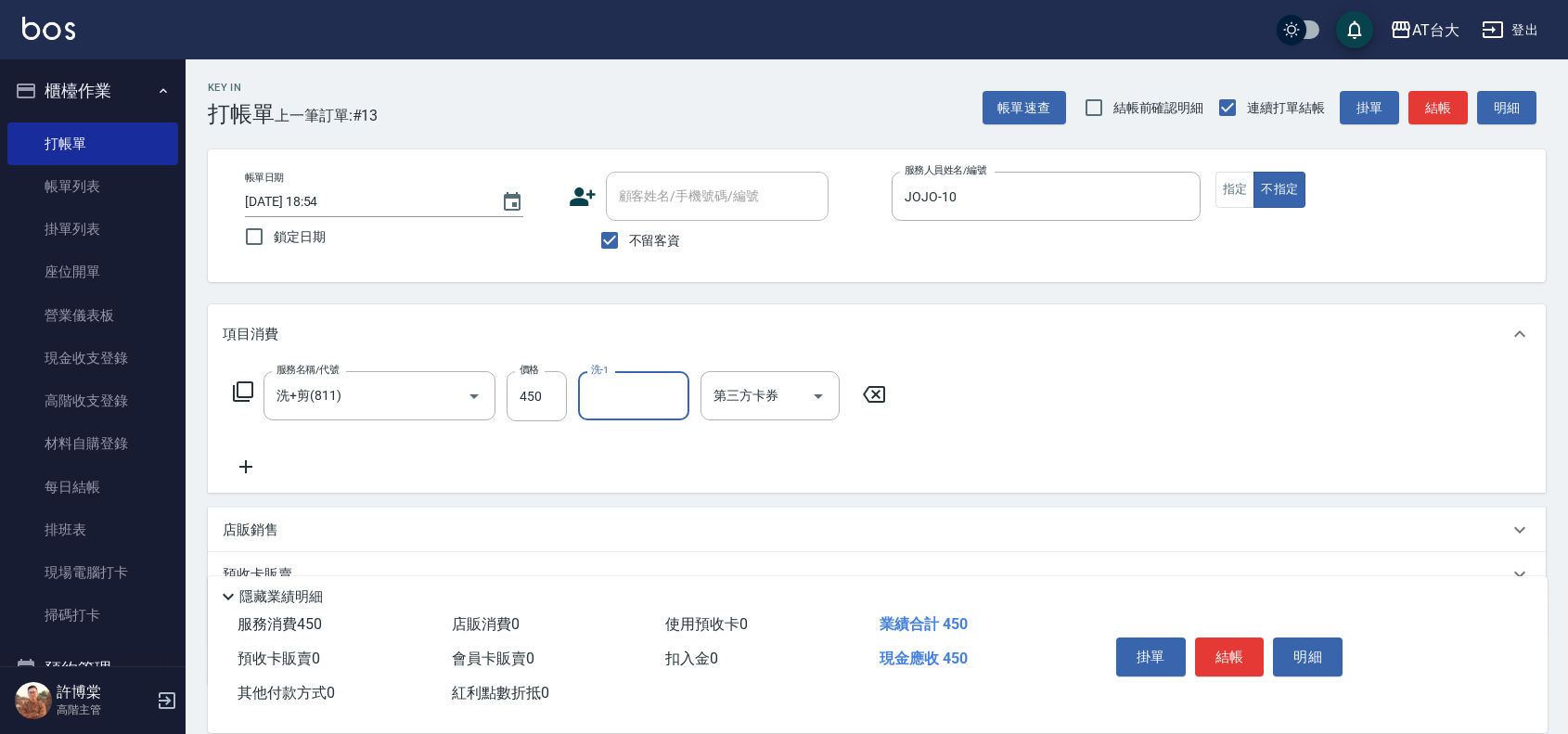
drag, startPoint x: 1208, startPoint y: 632, endPoint x: 1179, endPoint y: 614, distance: 34.1
click at [1209, 638] on button "結帳" at bounding box center [1229, 657] width 69 height 39
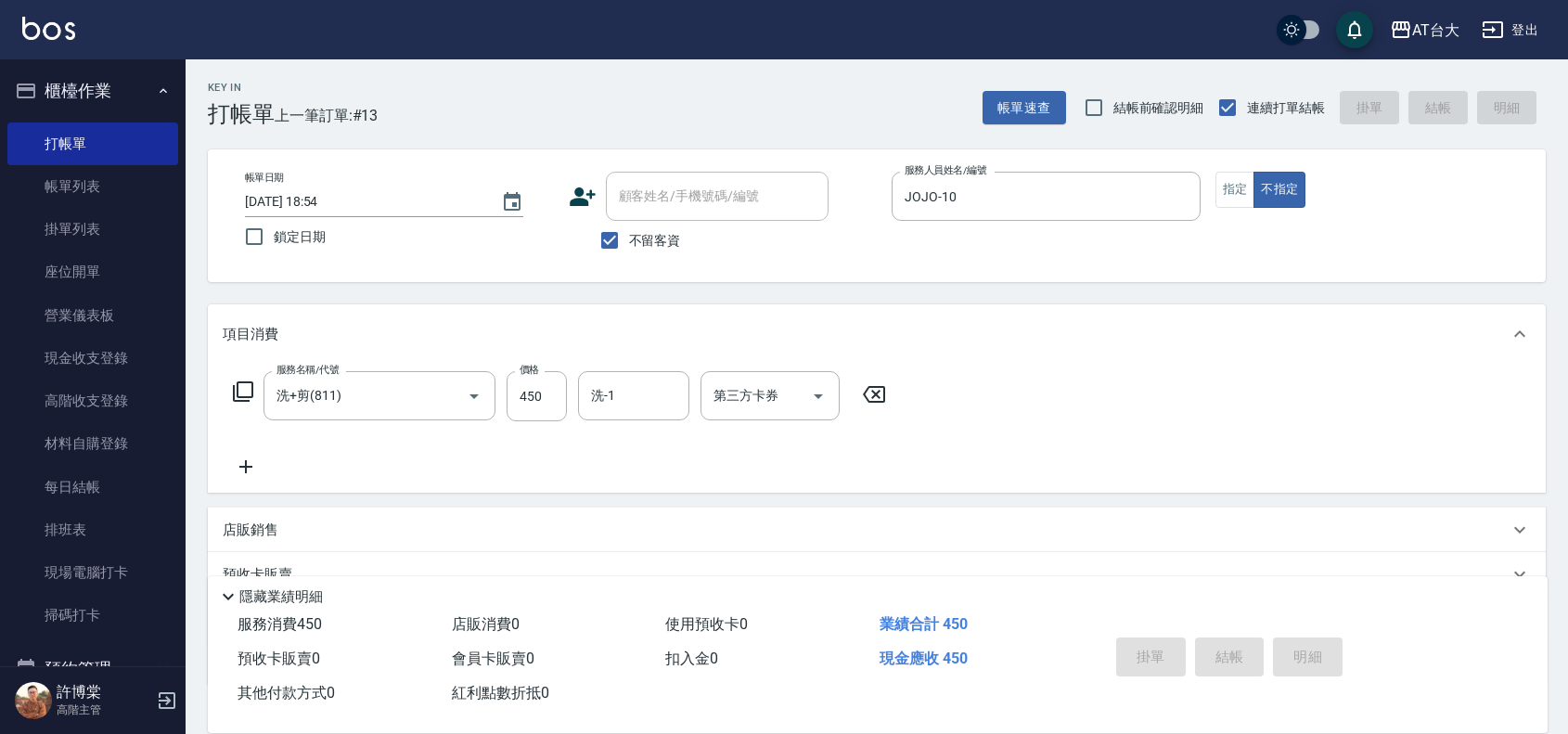
type input "[DATE] 18:55"
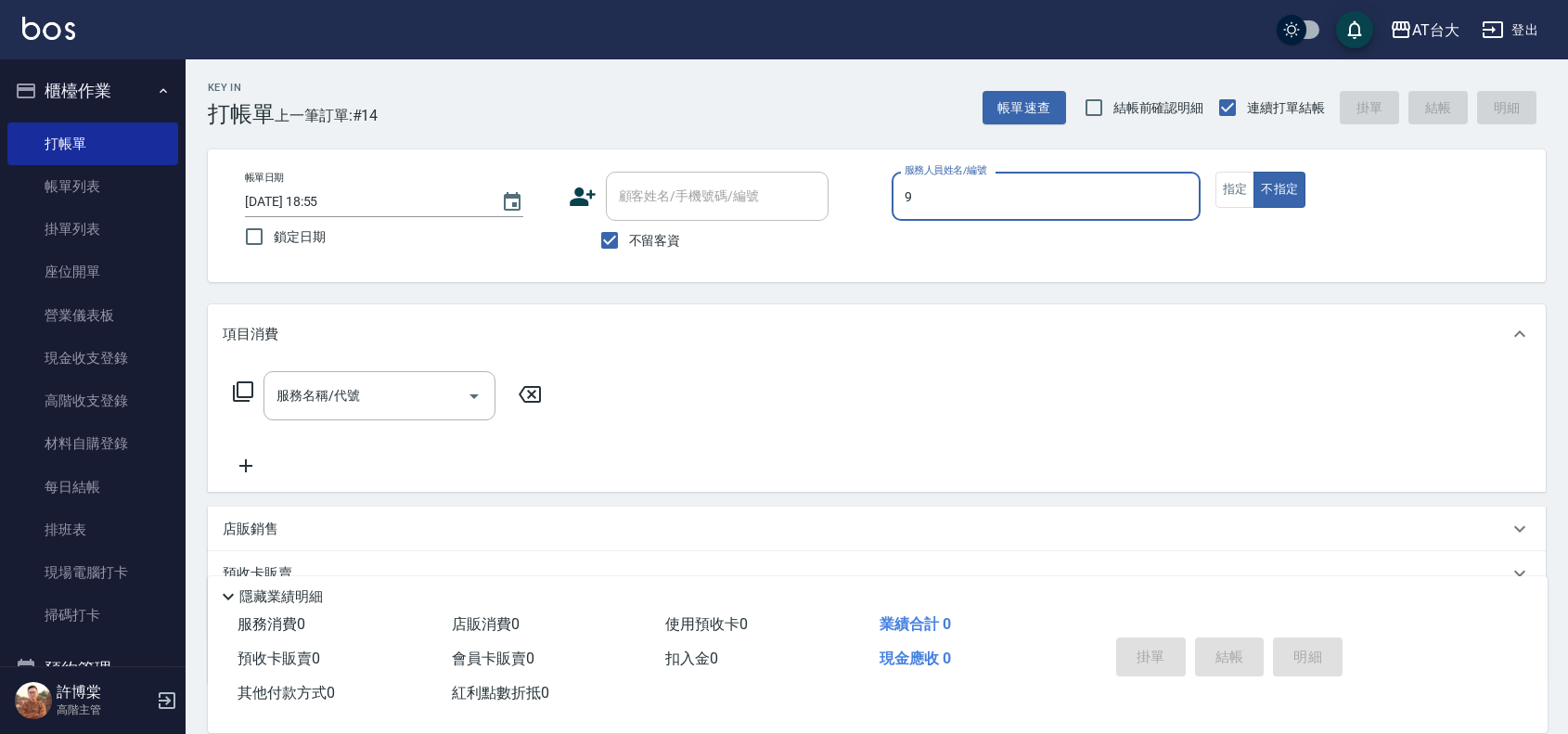
type input "Winni-9"
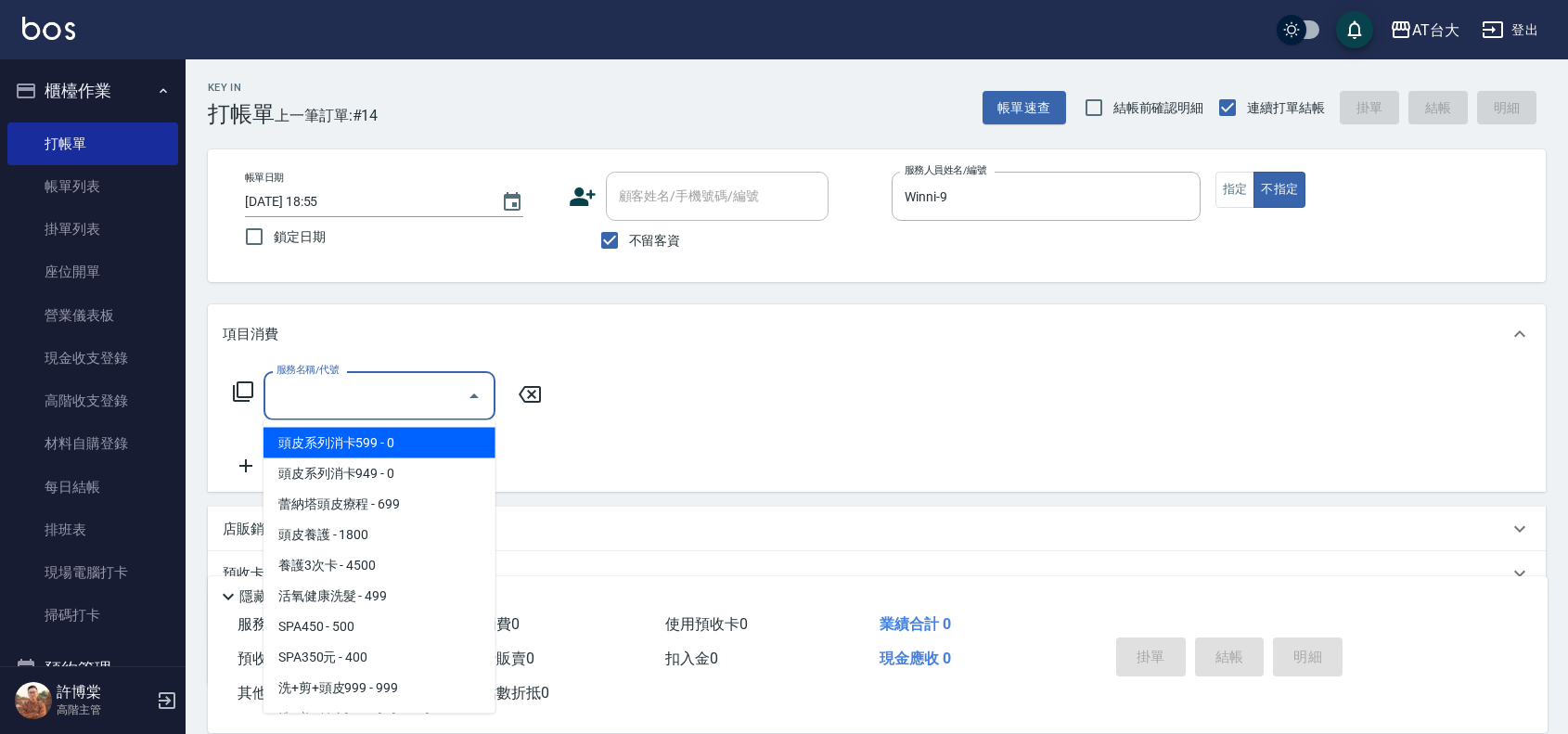
click at [409, 396] on input "服務名稱/代號" at bounding box center [365, 395] width 188 height 33
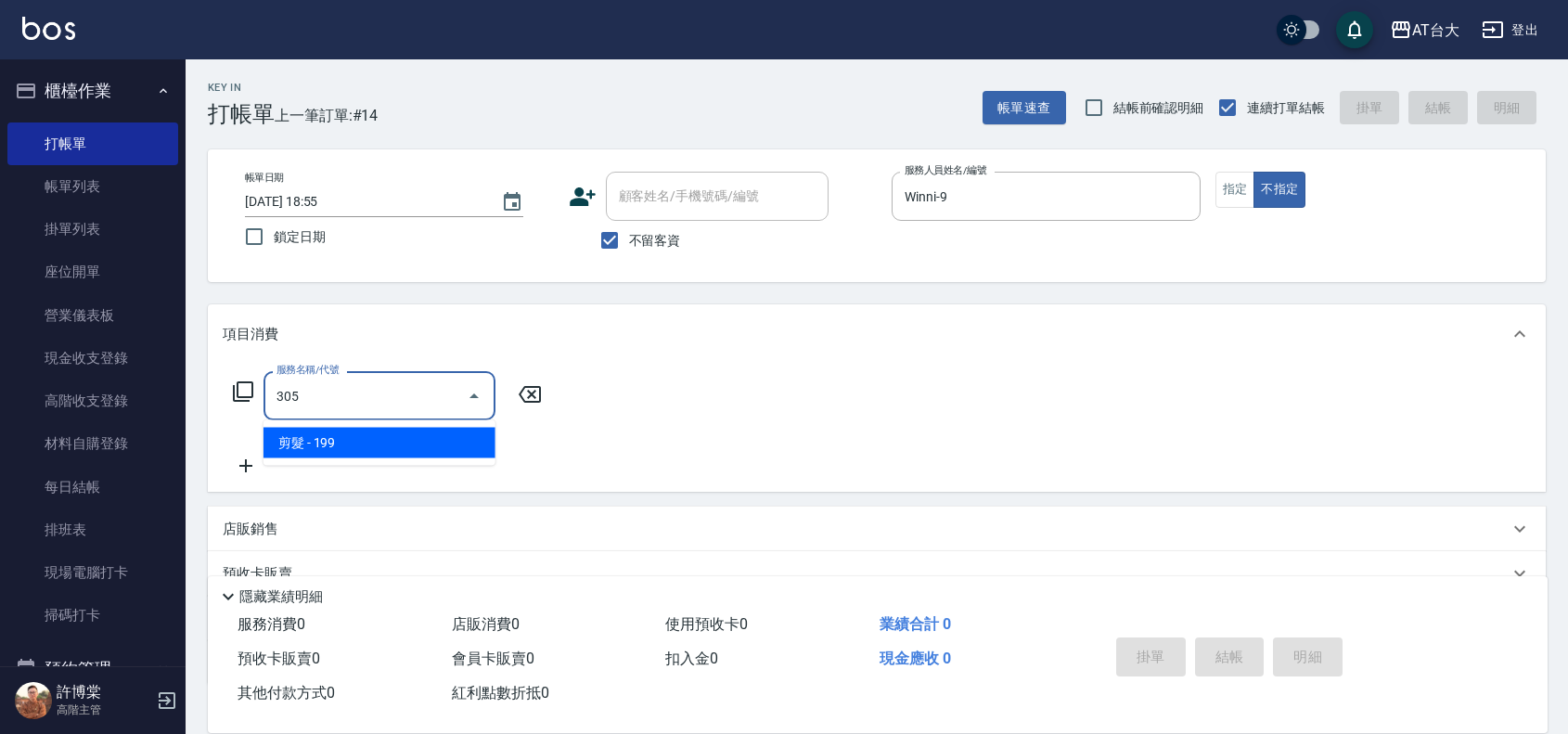
type input "剪髮(305)"
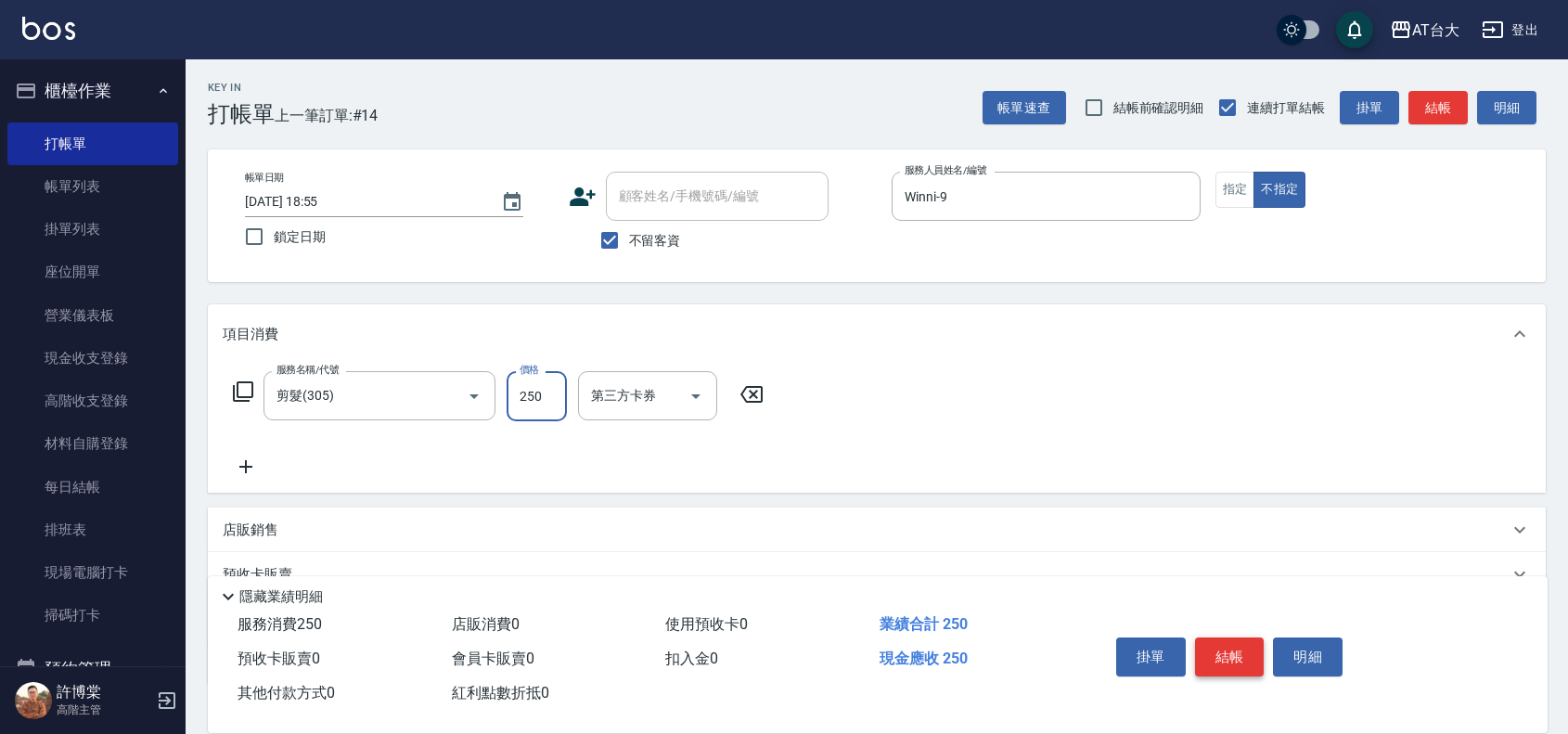
type input "250"
click at [1240, 638] on button "結帳" at bounding box center [1229, 657] width 69 height 39
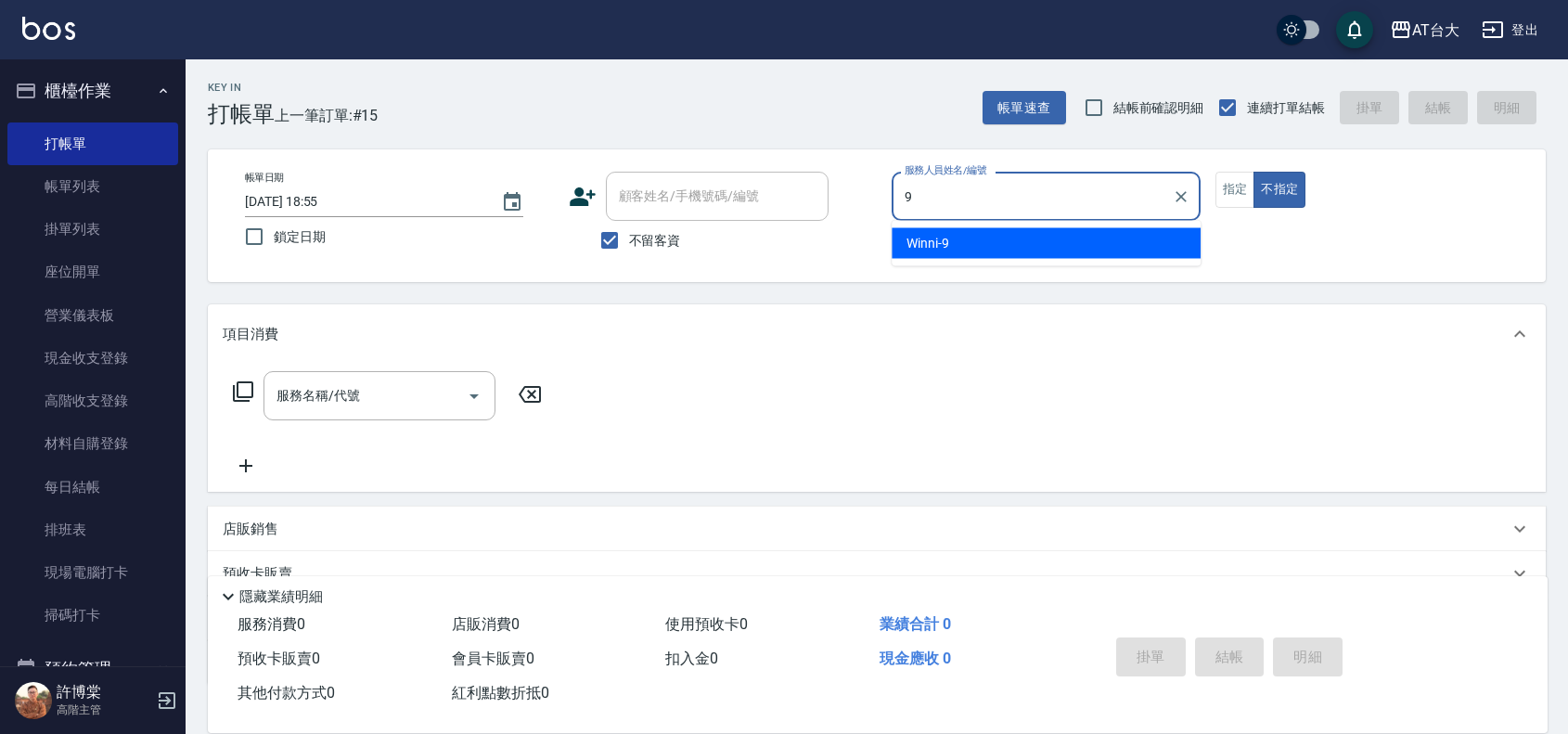
type input "Winni-9"
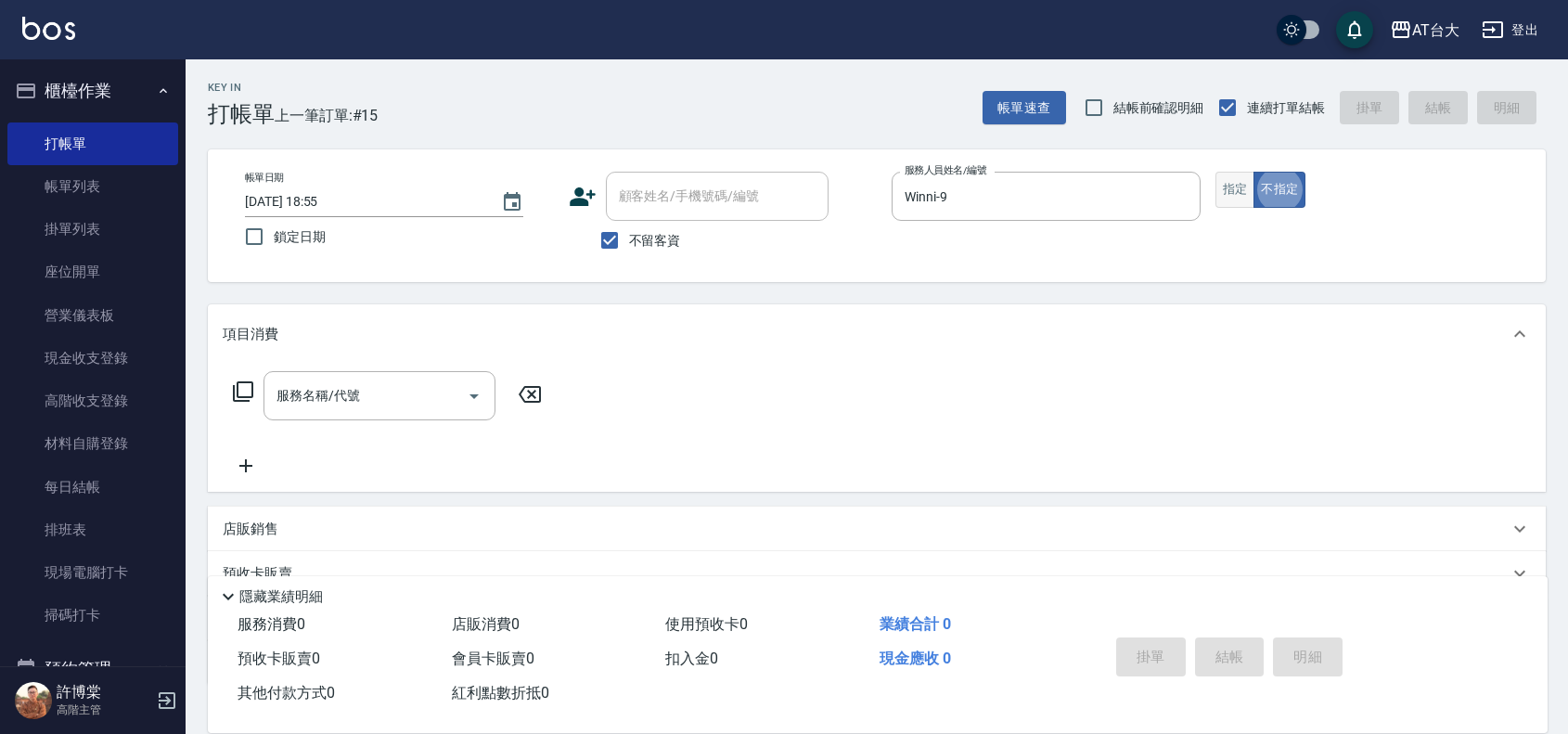
click at [1235, 195] on button "指定" at bounding box center [1235, 190] width 39 height 37
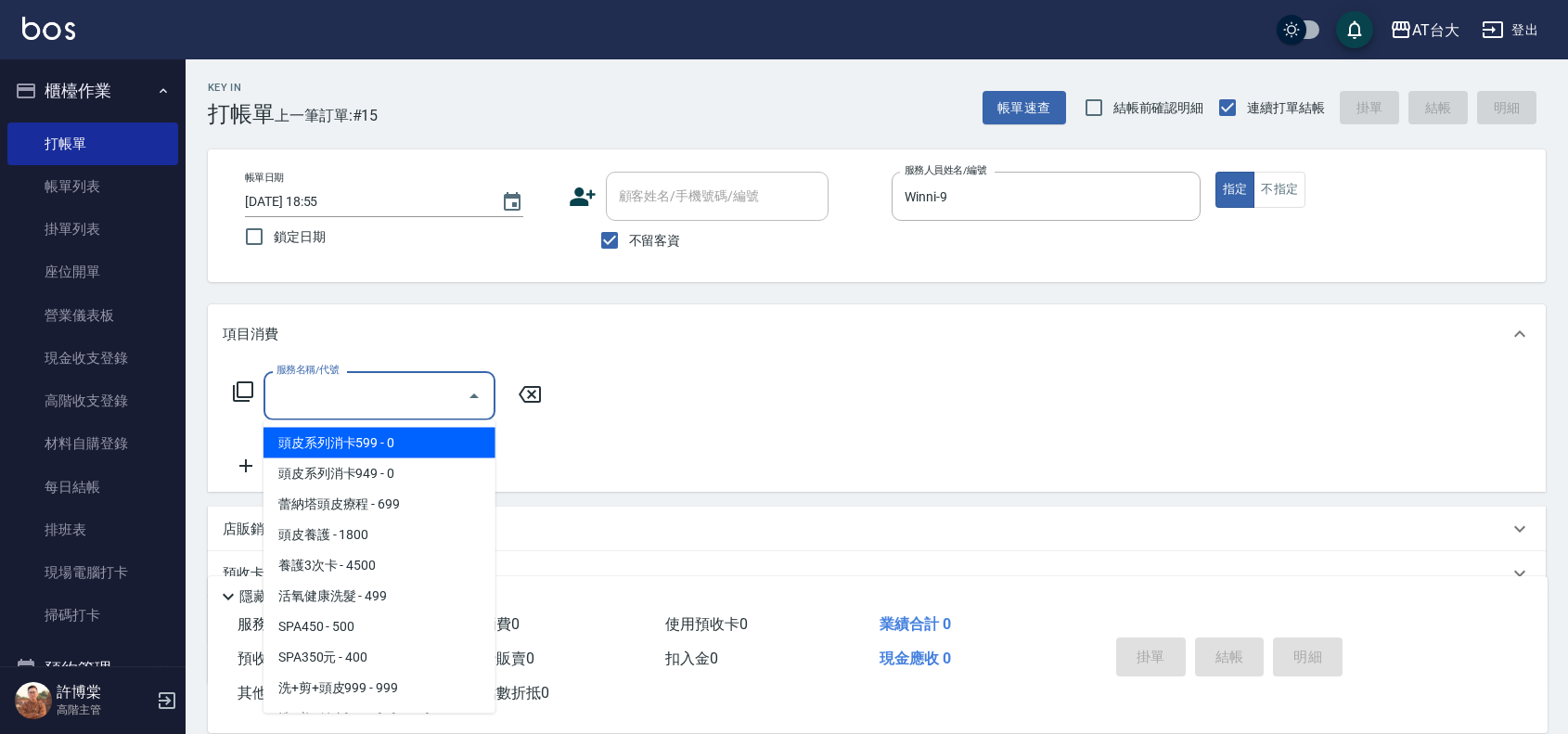
click at [390, 387] on input "服務名稱/代號" at bounding box center [365, 395] width 188 height 33
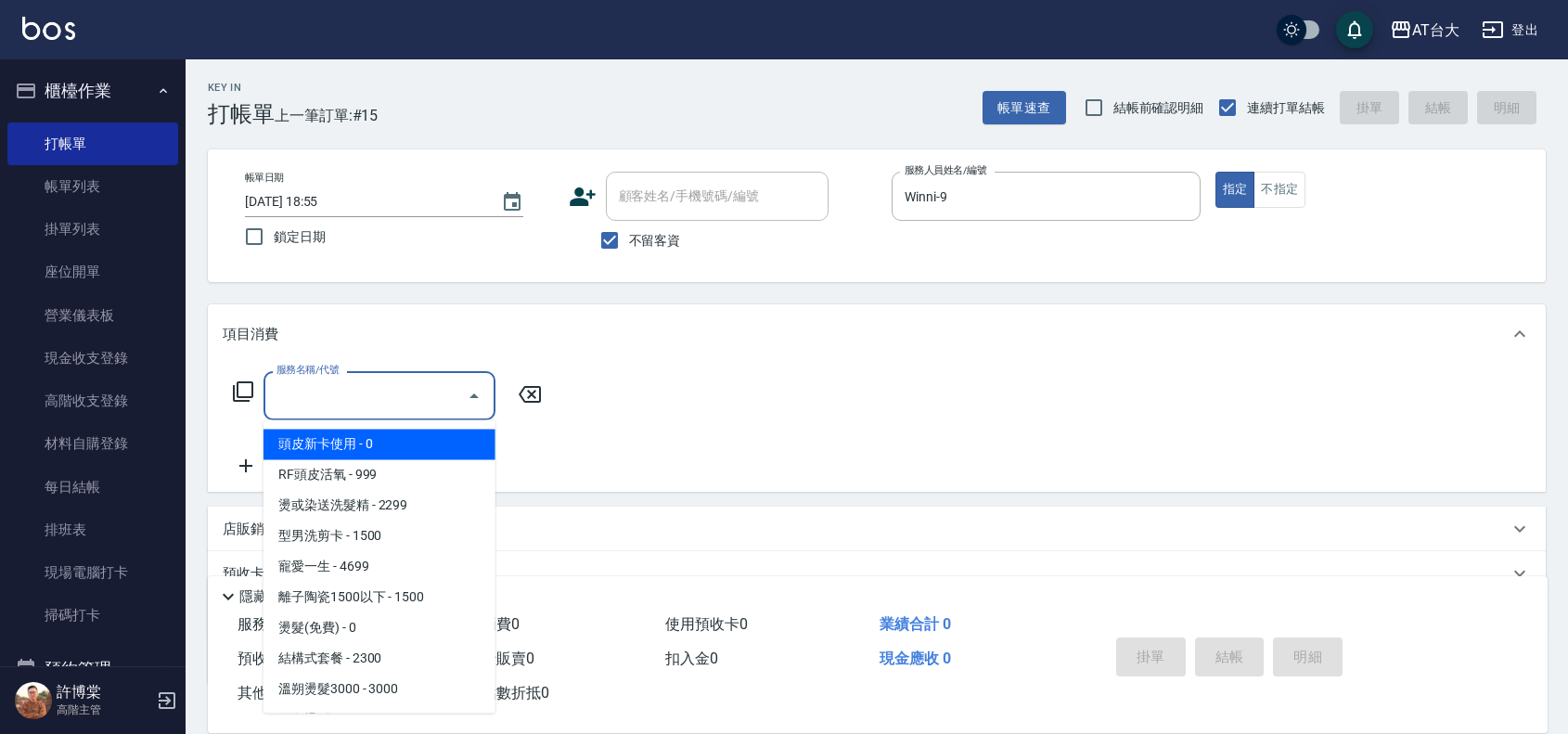
scroll to position [696, 0]
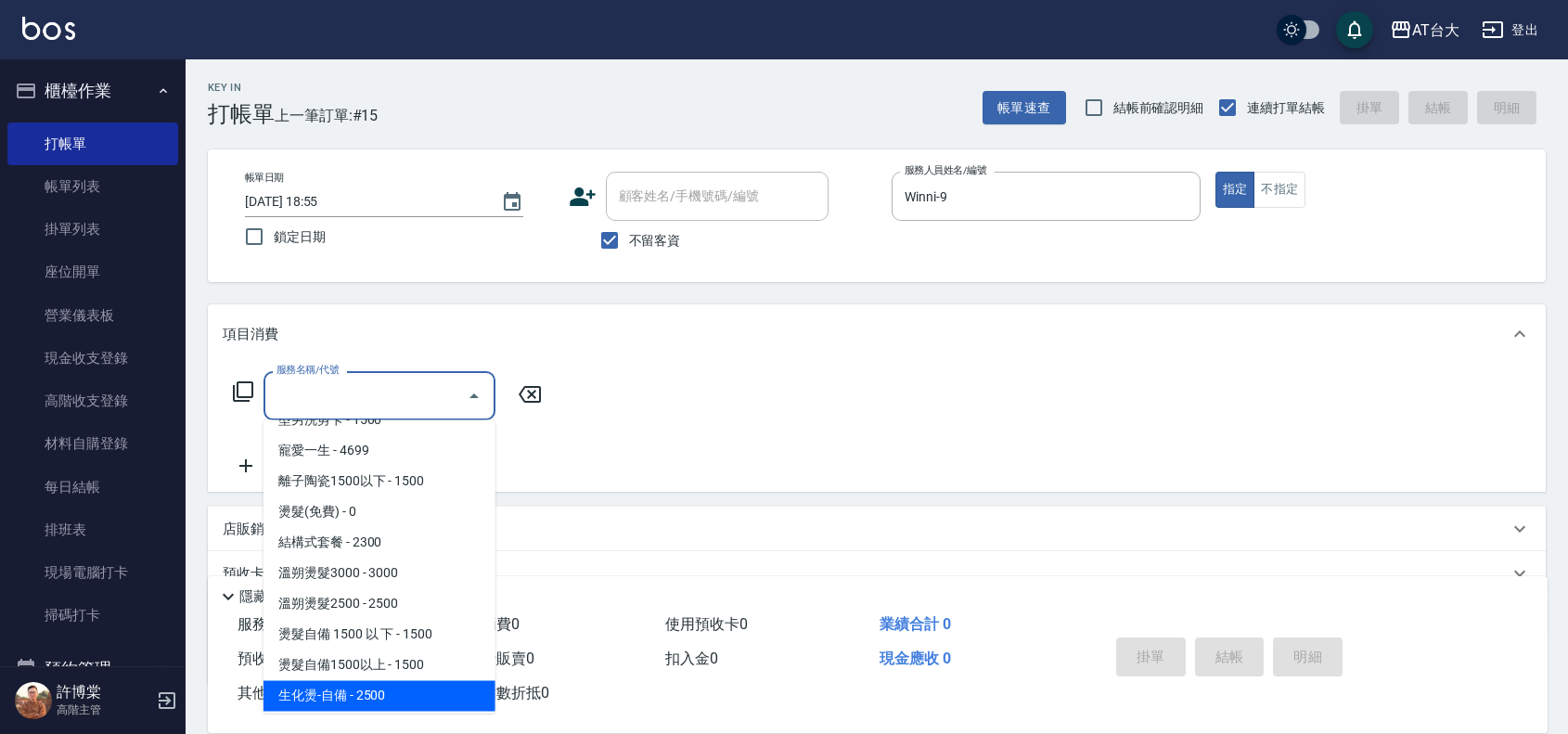
drag, startPoint x: 423, startPoint y: 684, endPoint x: 427, endPoint y: 634, distance: 50.2
click at [424, 684] on span "生化燙-自備 - 2500" at bounding box center [379, 696] width 232 height 31
type input "生化燙-自備(227)"
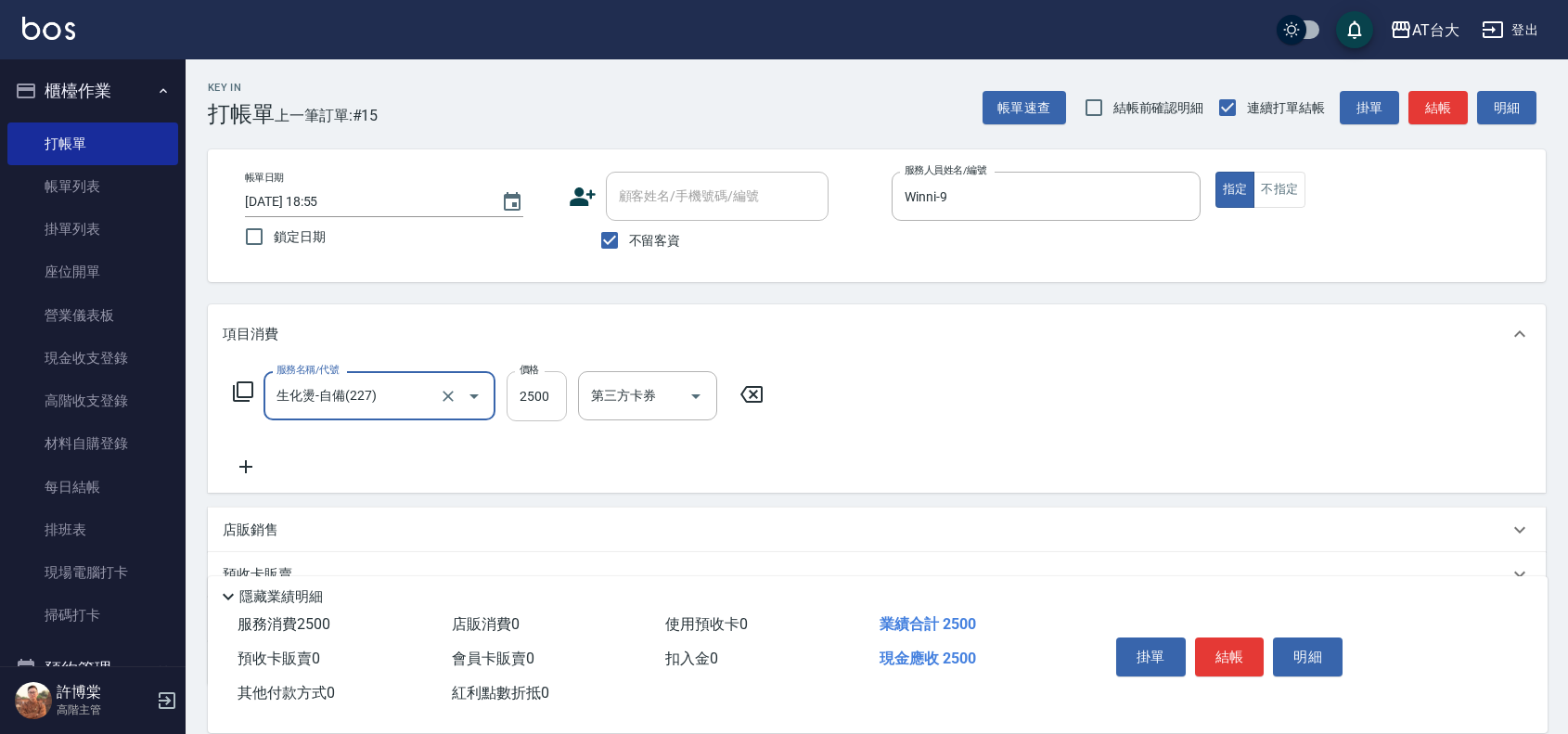
drag, startPoint x: 506, startPoint y: 418, endPoint x: 521, endPoint y: 408, distance: 18.0
click at [507, 416] on input "2500" at bounding box center [536, 396] width 60 height 50
type input "2199"
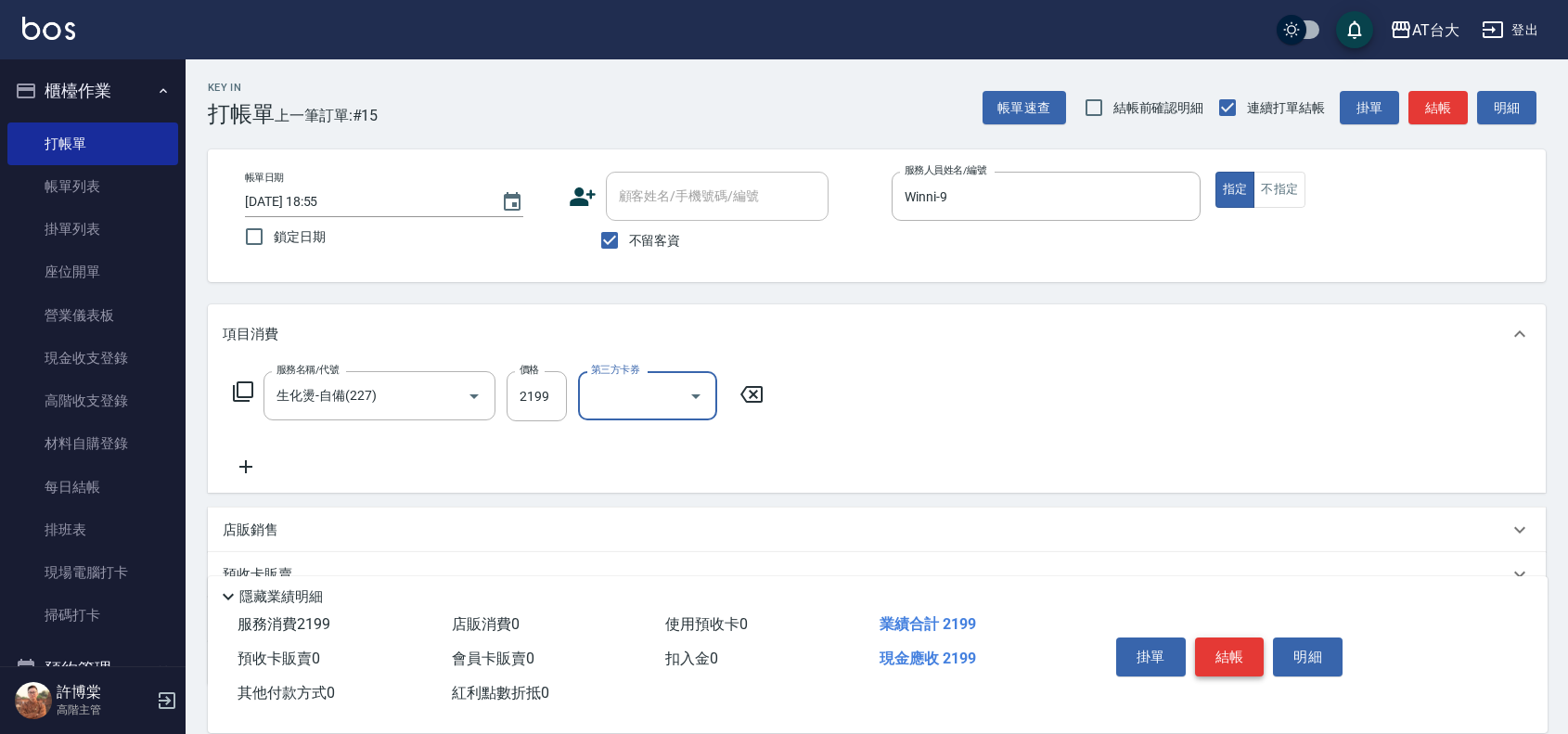
click at [1220, 638] on button "結帳" at bounding box center [1229, 657] width 69 height 39
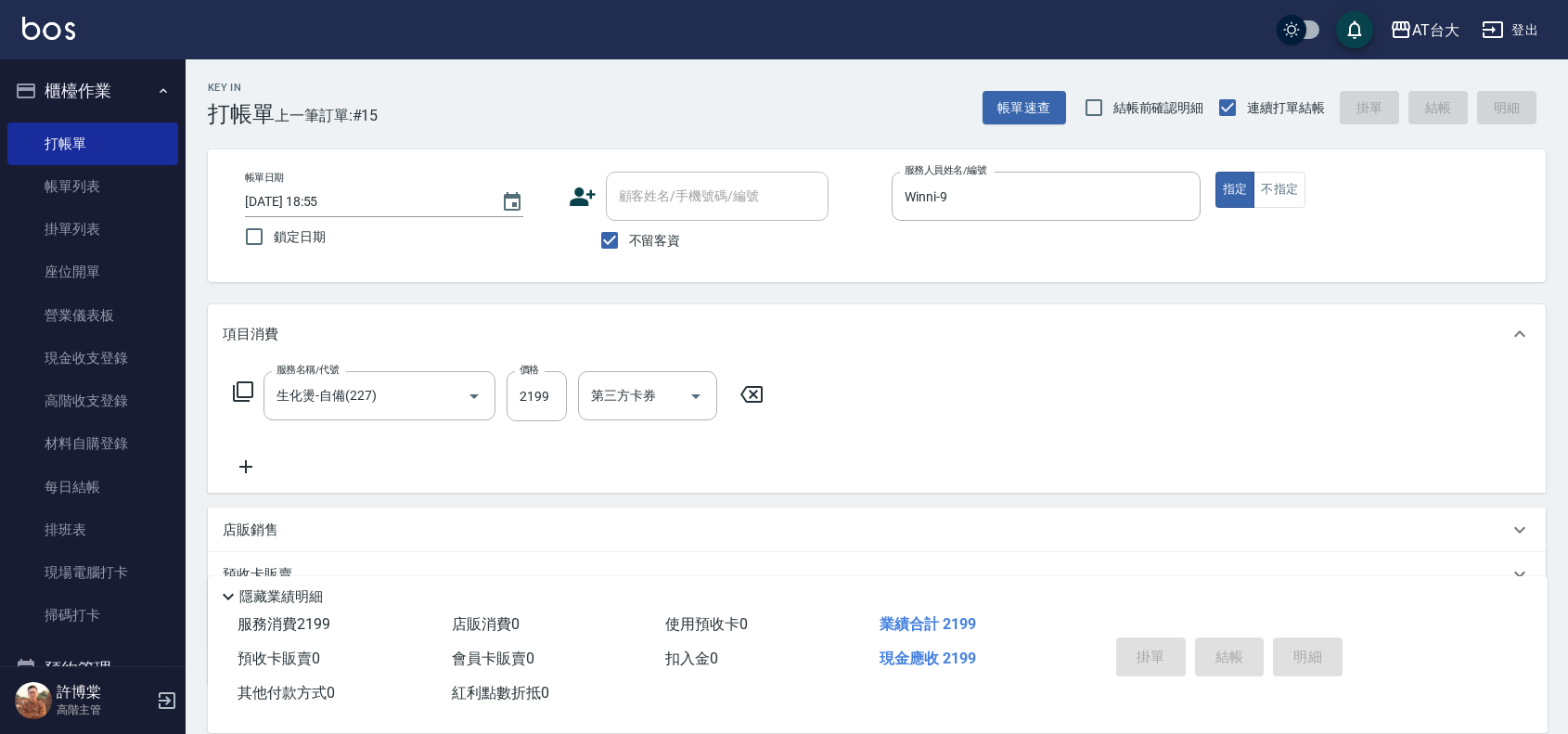
type input "[DATE] 19:22"
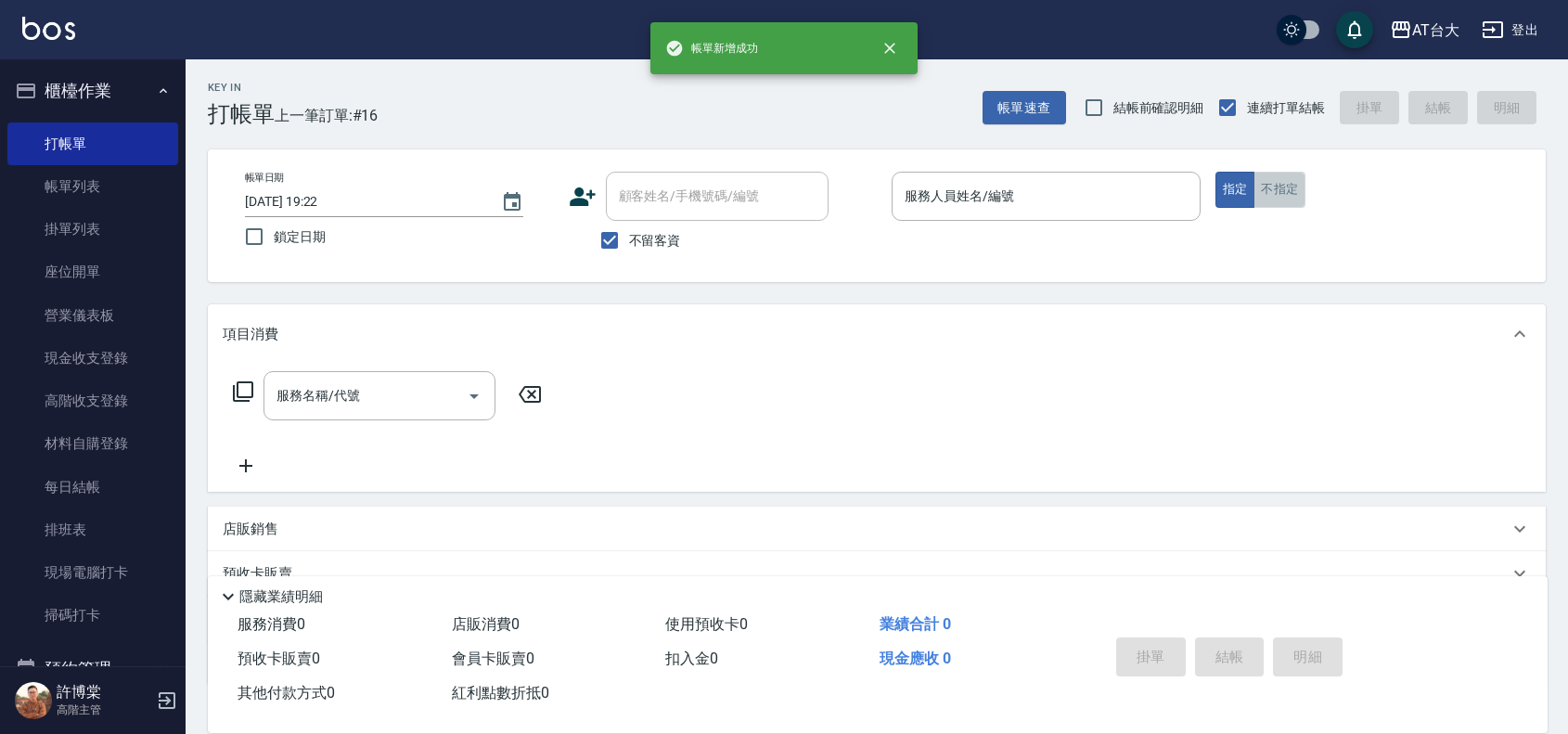
click at [1276, 198] on button "不指定" at bounding box center [1279, 190] width 52 height 37
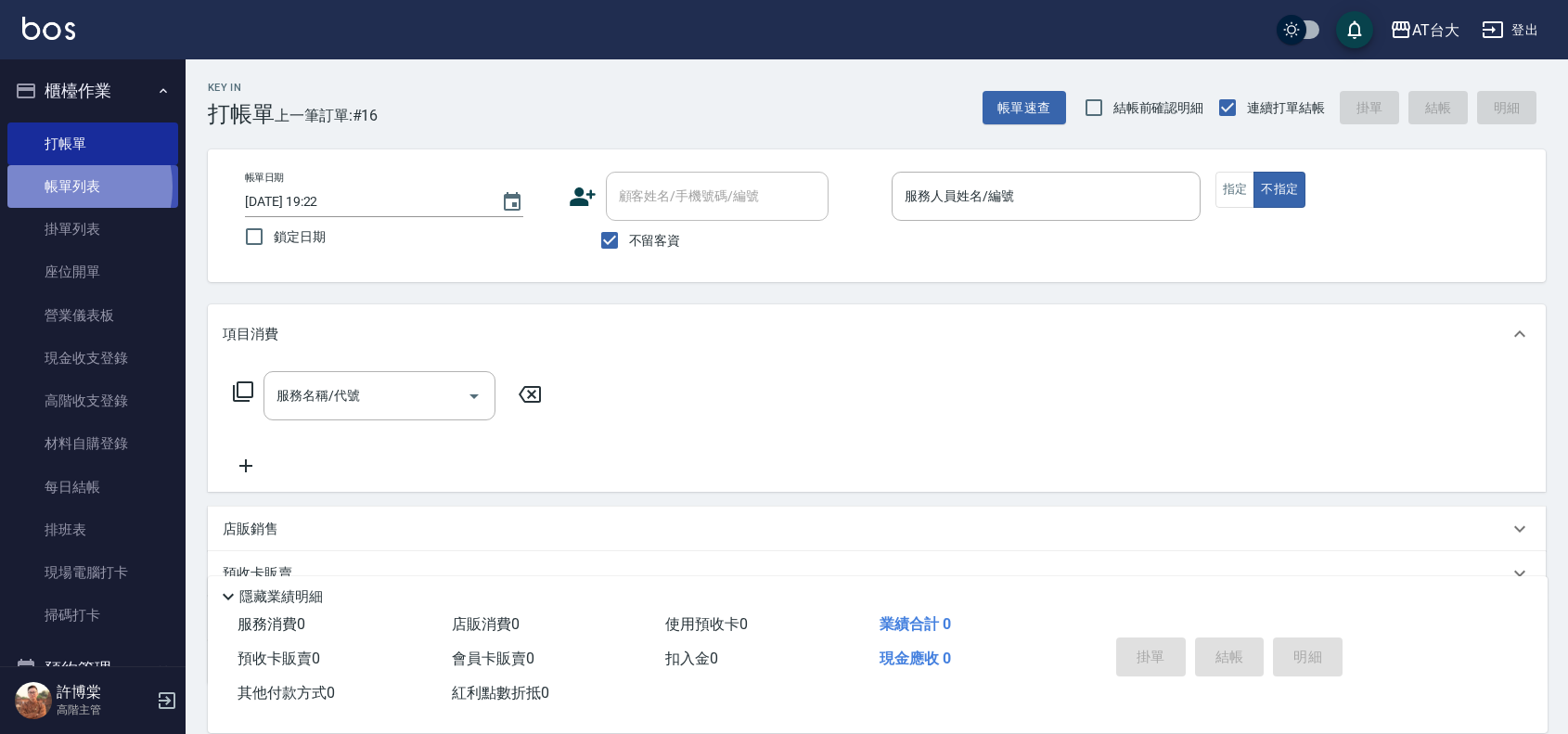
click at [58, 188] on link "帳單列表" at bounding box center [93, 186] width 171 height 42
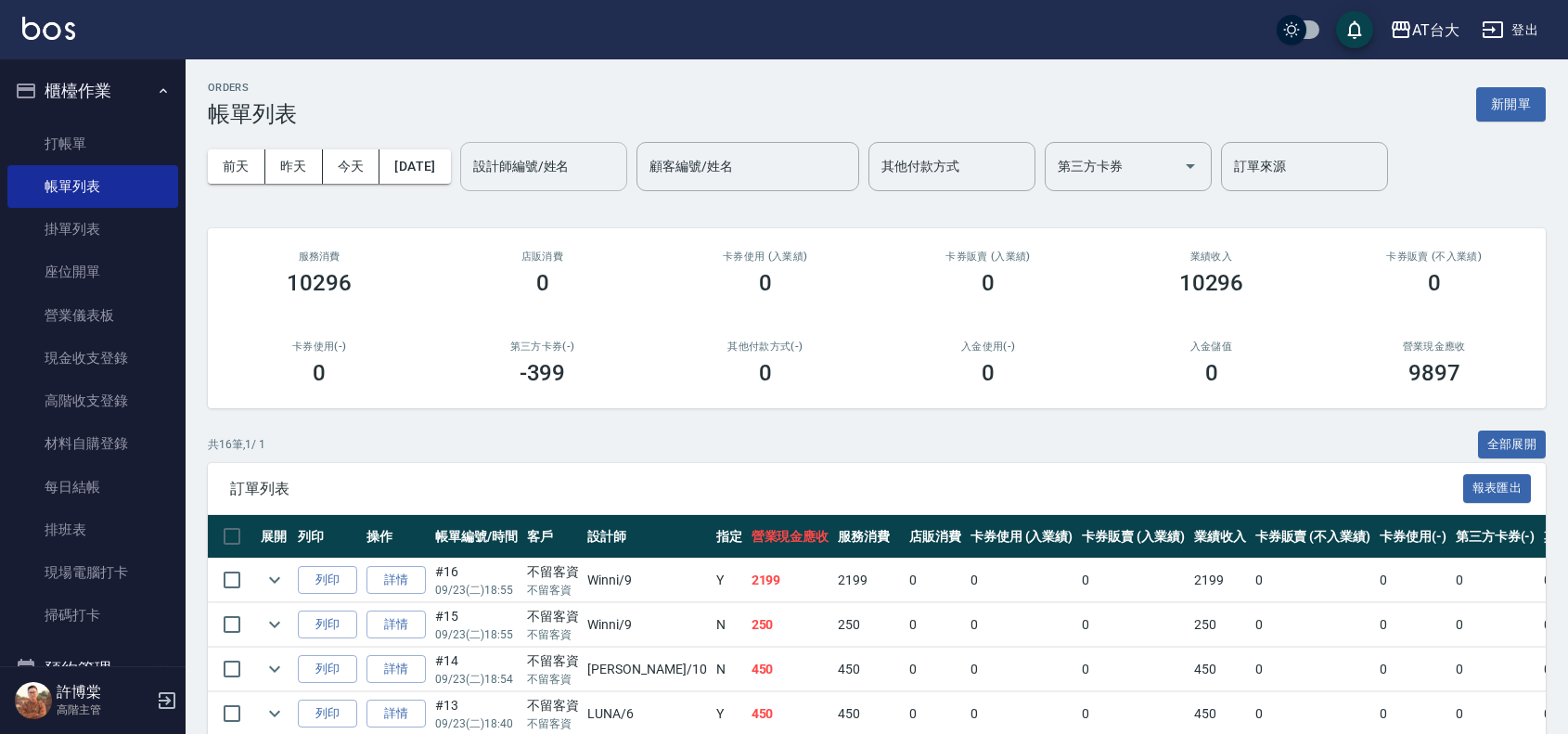
click at [591, 167] on input "設計師編號/姓名" at bounding box center [544, 166] width 150 height 33
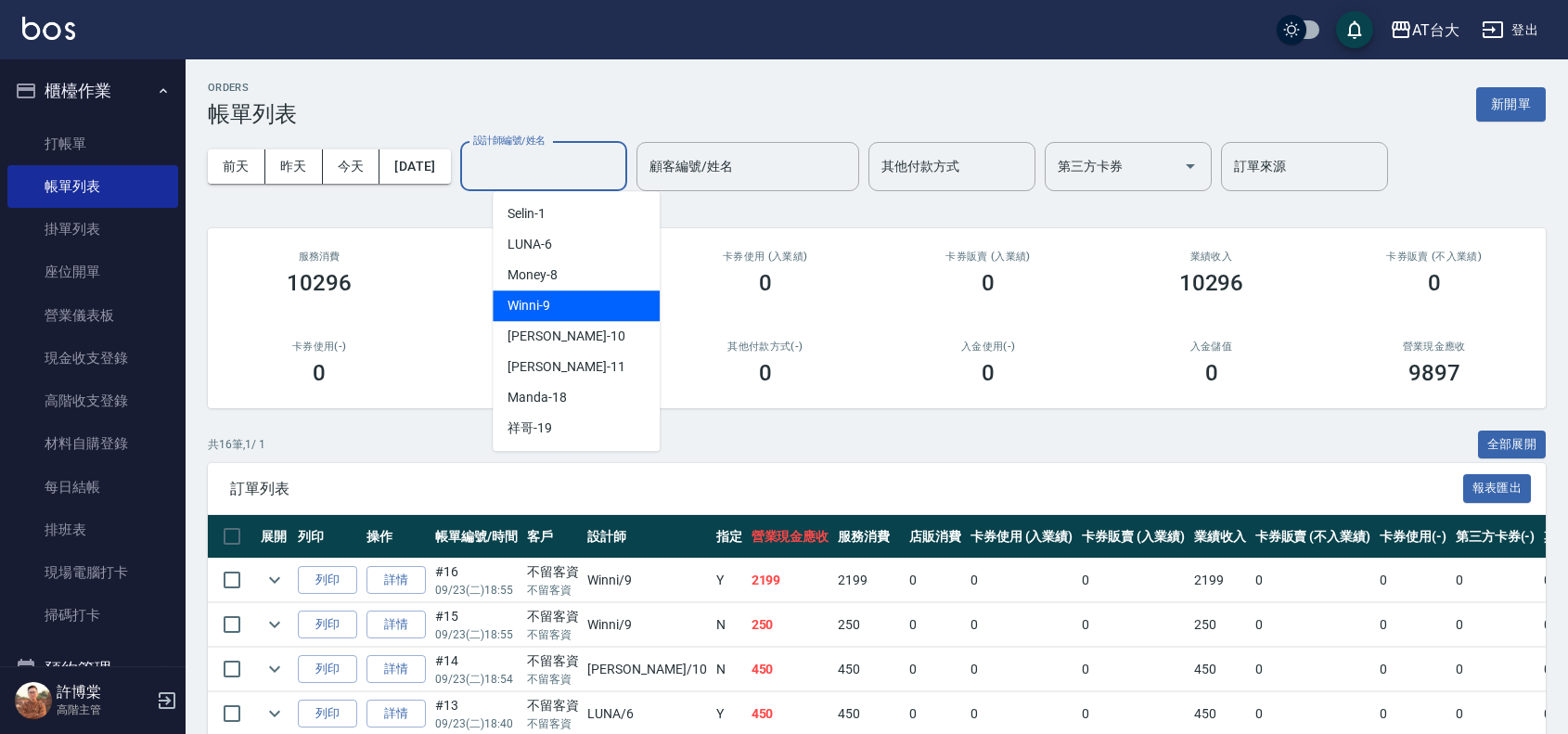
click at [606, 302] on div "Winni -9" at bounding box center [576, 305] width 167 height 31
type input "Winni-9"
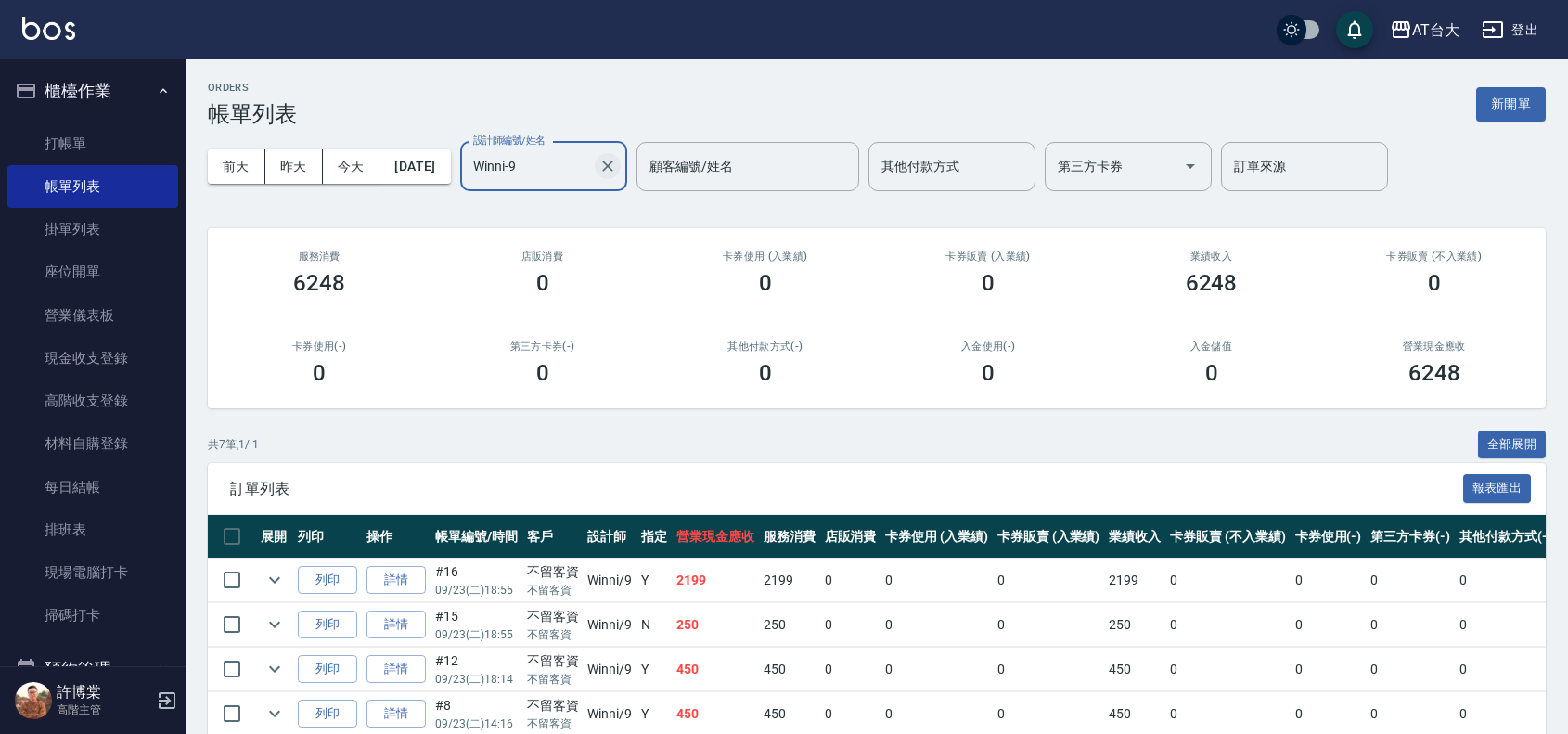
click at [613, 169] on icon "Clear" at bounding box center [607, 166] width 11 height 11
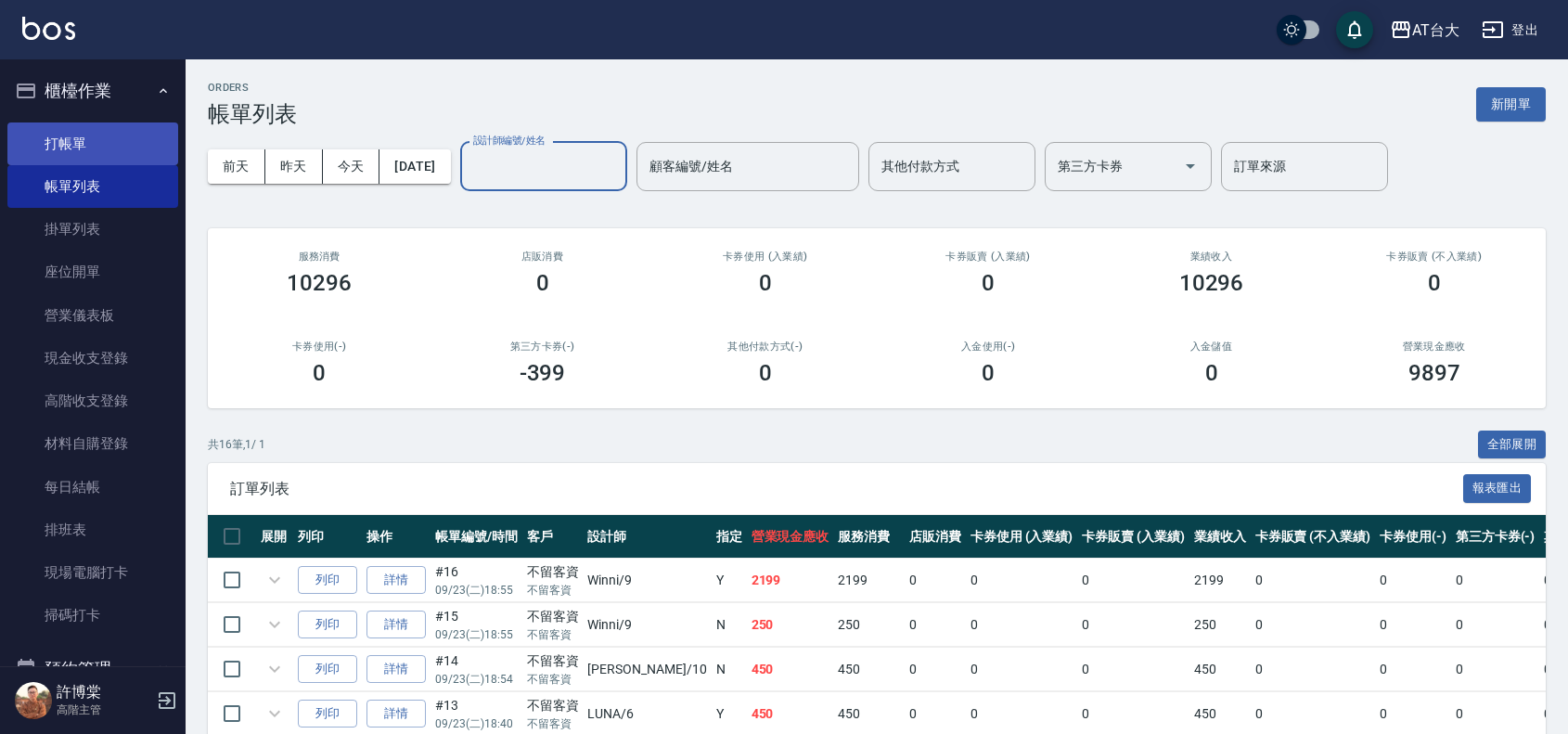
click at [103, 126] on link "打帳單" at bounding box center [93, 143] width 171 height 42
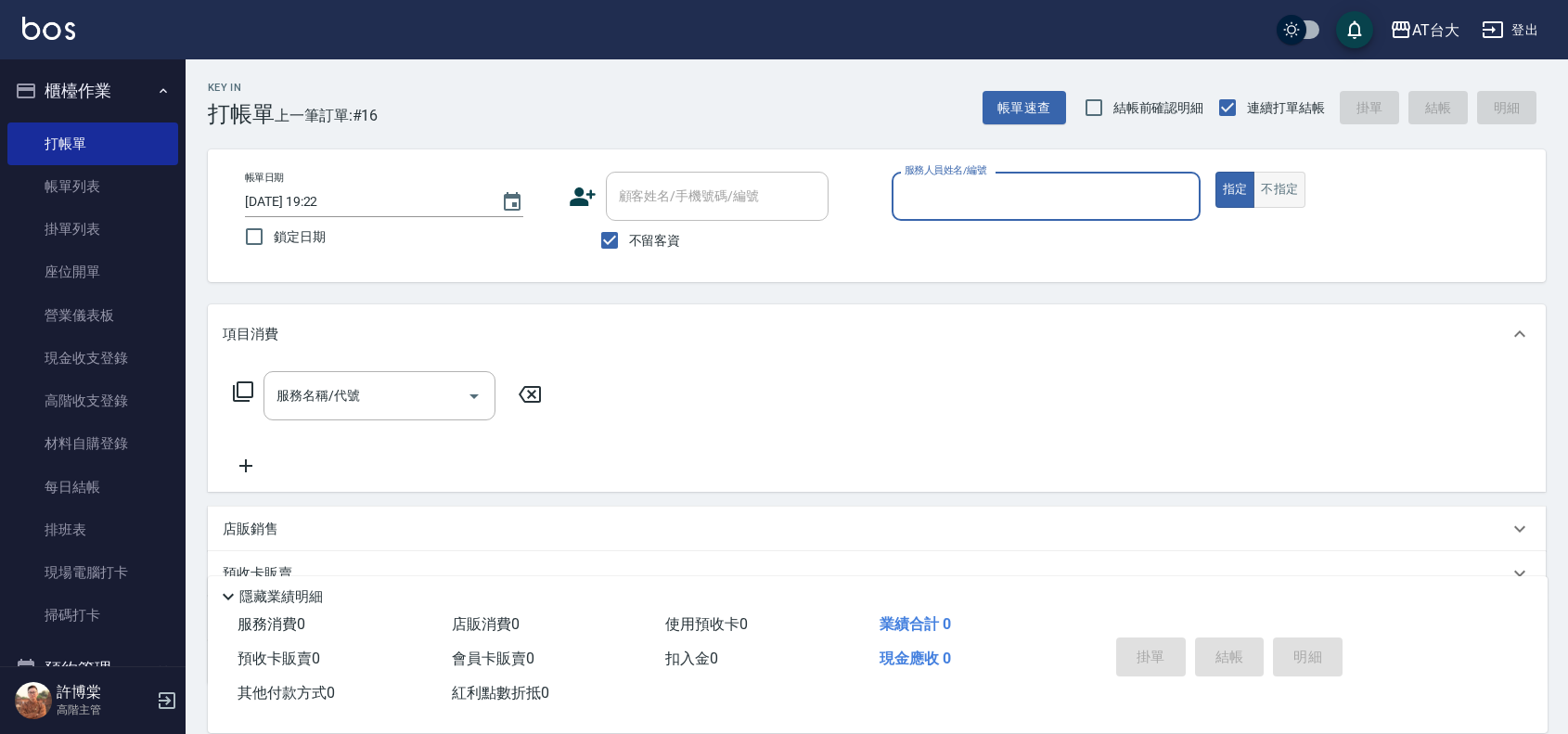
click at [1264, 206] on button "不指定" at bounding box center [1279, 190] width 52 height 37
